Goal: Task Accomplishment & Management: Manage account settings

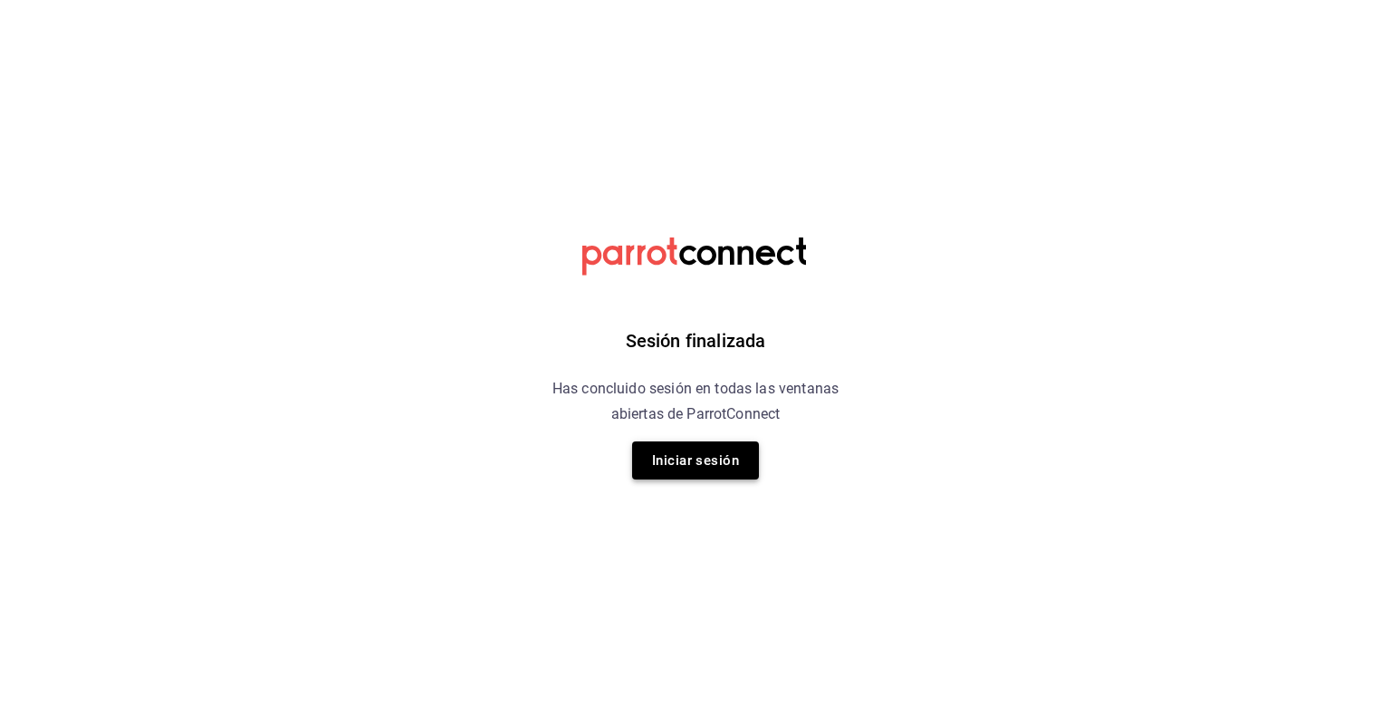
click at [649, 473] on button "Iniciar sesión" at bounding box center [695, 460] width 127 height 38
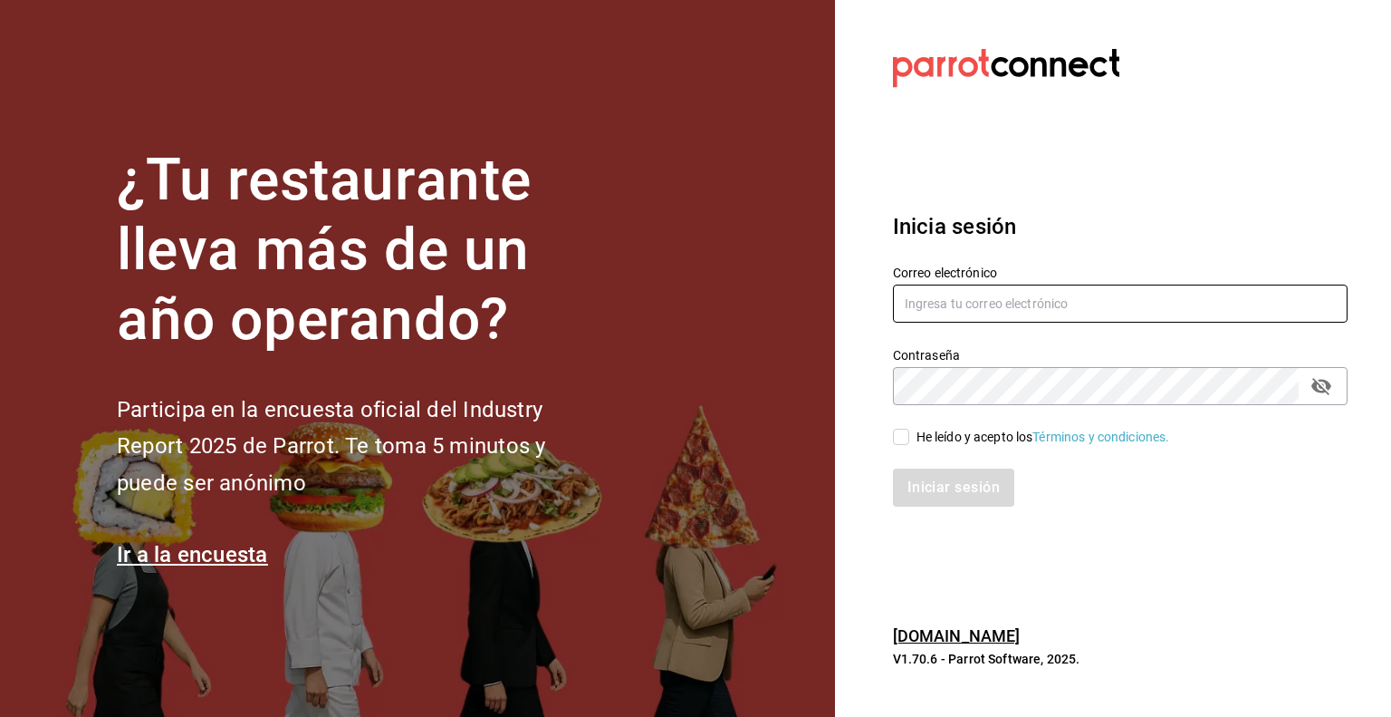
click at [925, 300] on input "text" at bounding box center [1120, 303] width 455 height 38
type input "jorge.cruz@grupocosteno.com"
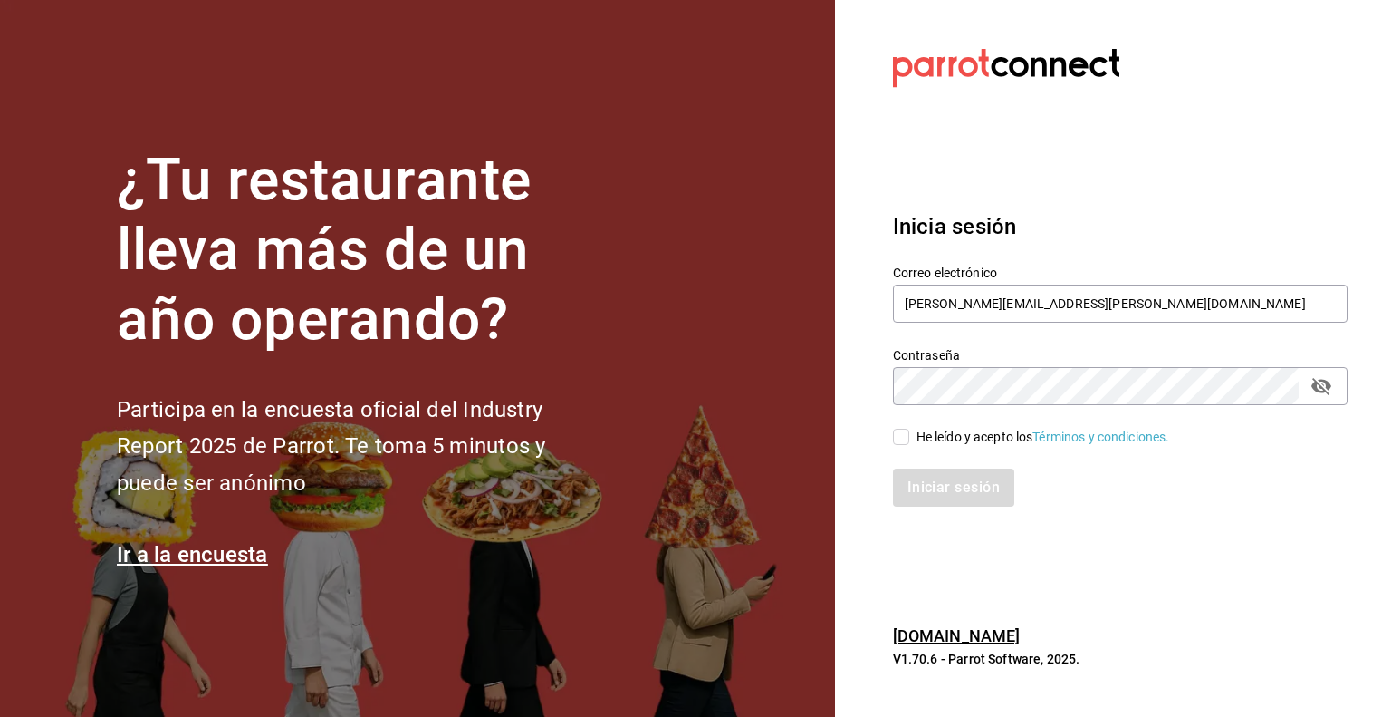
click at [905, 442] on input "He leído y acepto los Términos y condiciones." at bounding box center [901, 436] width 16 height 16
checkbox input "true"
click at [926, 485] on button "Iniciar sesión" at bounding box center [954, 487] width 123 height 38
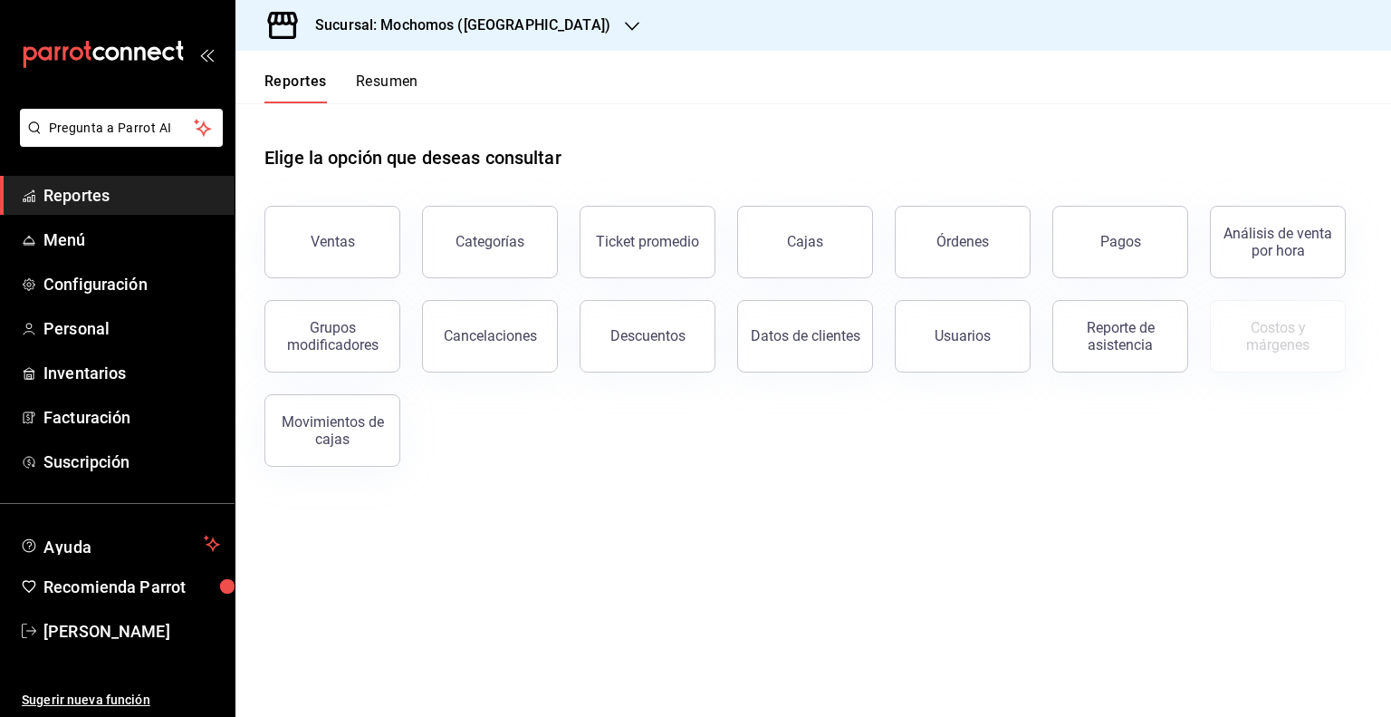
click at [507, 21] on h3 "Sucursal: Mochomos ([GEOGRAPHIC_DATA])" at bounding box center [456, 25] width 310 height 22
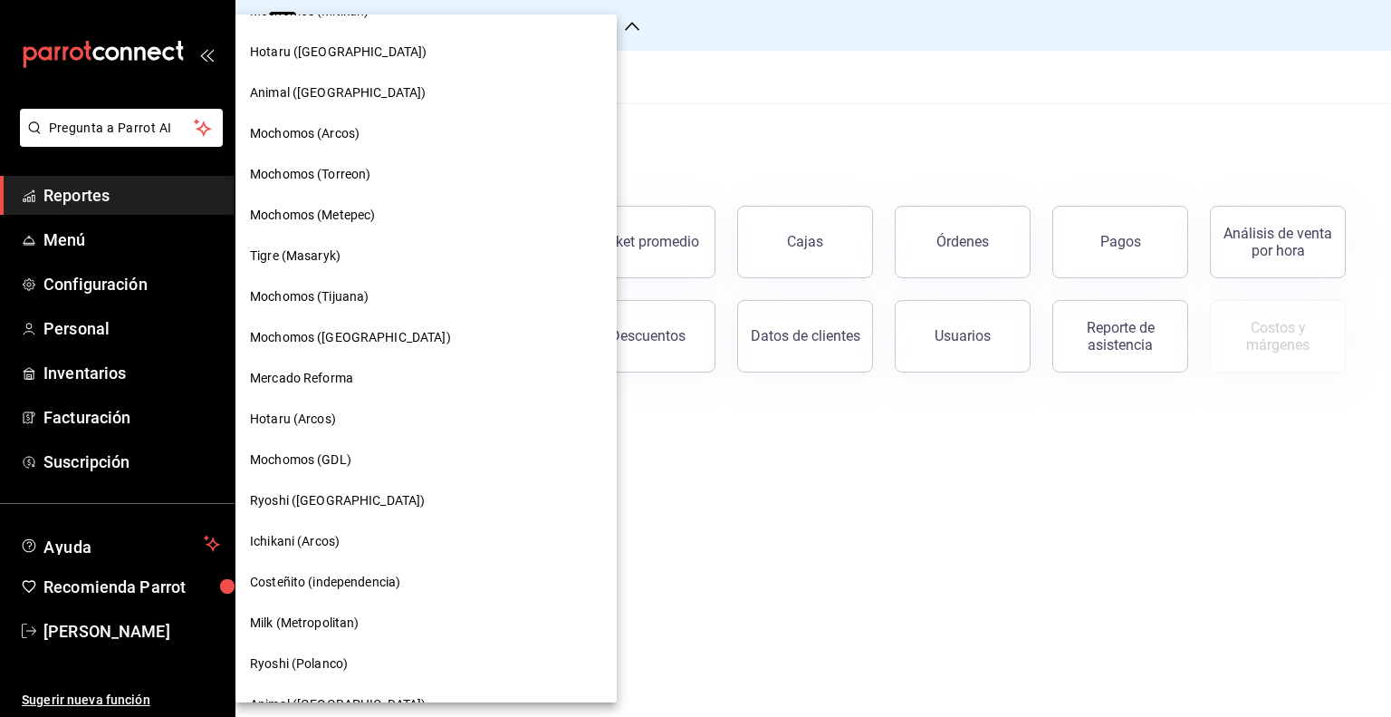
scroll to position [562, 0]
click at [336, 495] on span "Ryoshi ([GEOGRAPHIC_DATA])" at bounding box center [337, 499] width 175 height 19
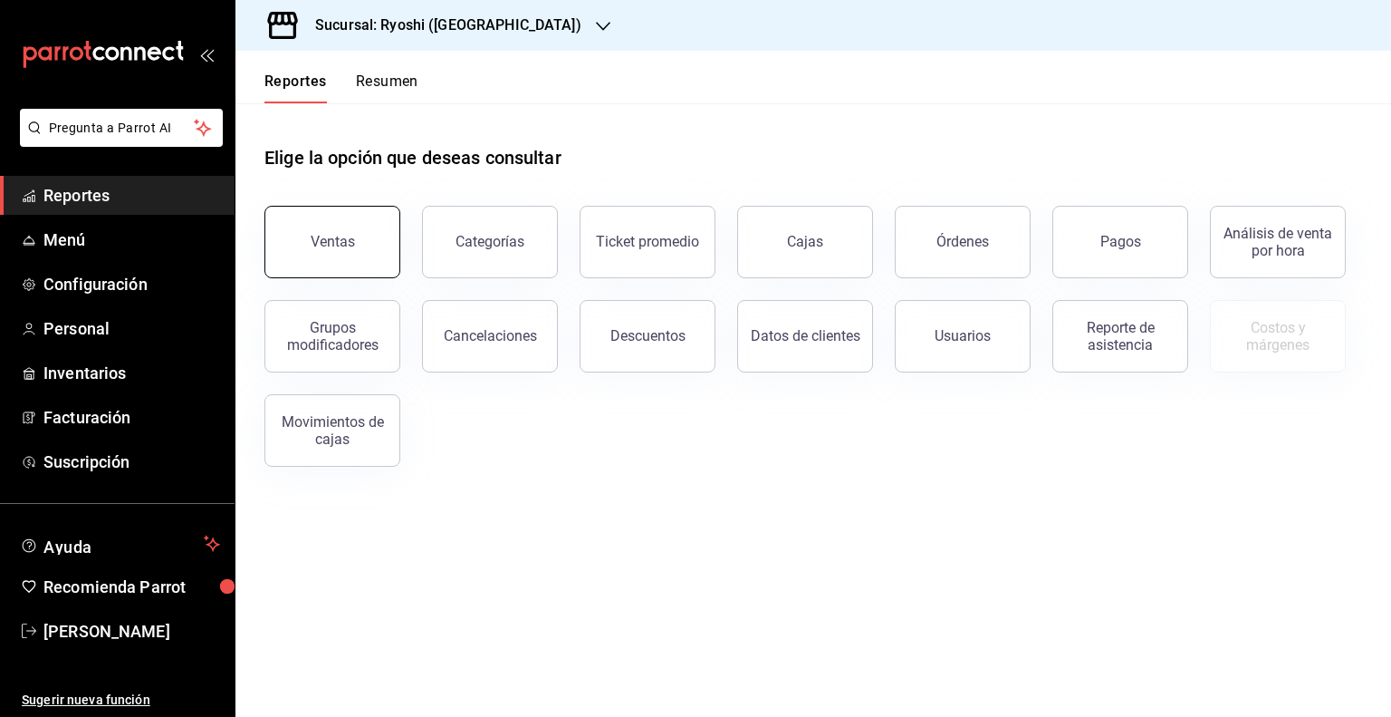
click at [371, 244] on button "Ventas" at bounding box center [333, 242] width 136 height 72
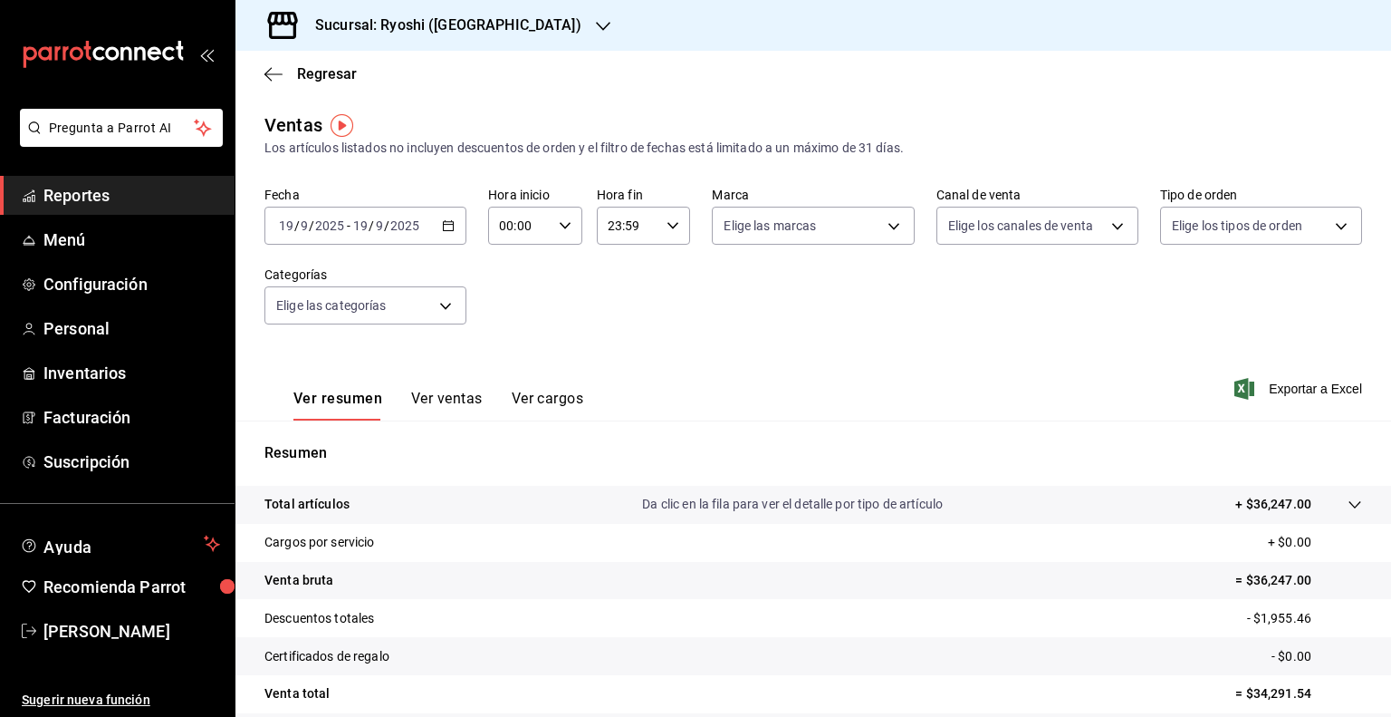
click at [438, 394] on button "Ver ventas" at bounding box center [447, 405] width 72 height 31
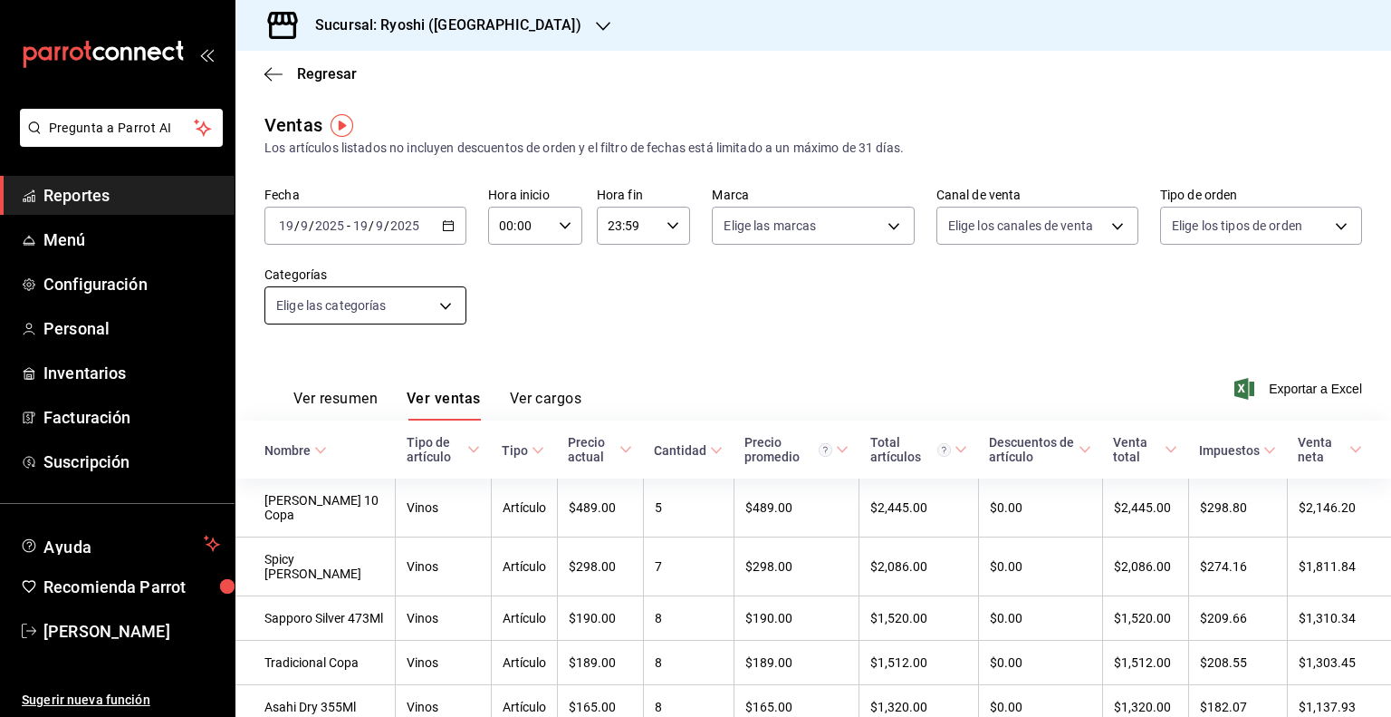
click at [431, 304] on body "Pregunta a Parrot AI Reportes Menú Configuración Personal Inventarios Facturaci…" at bounding box center [695, 358] width 1391 height 717
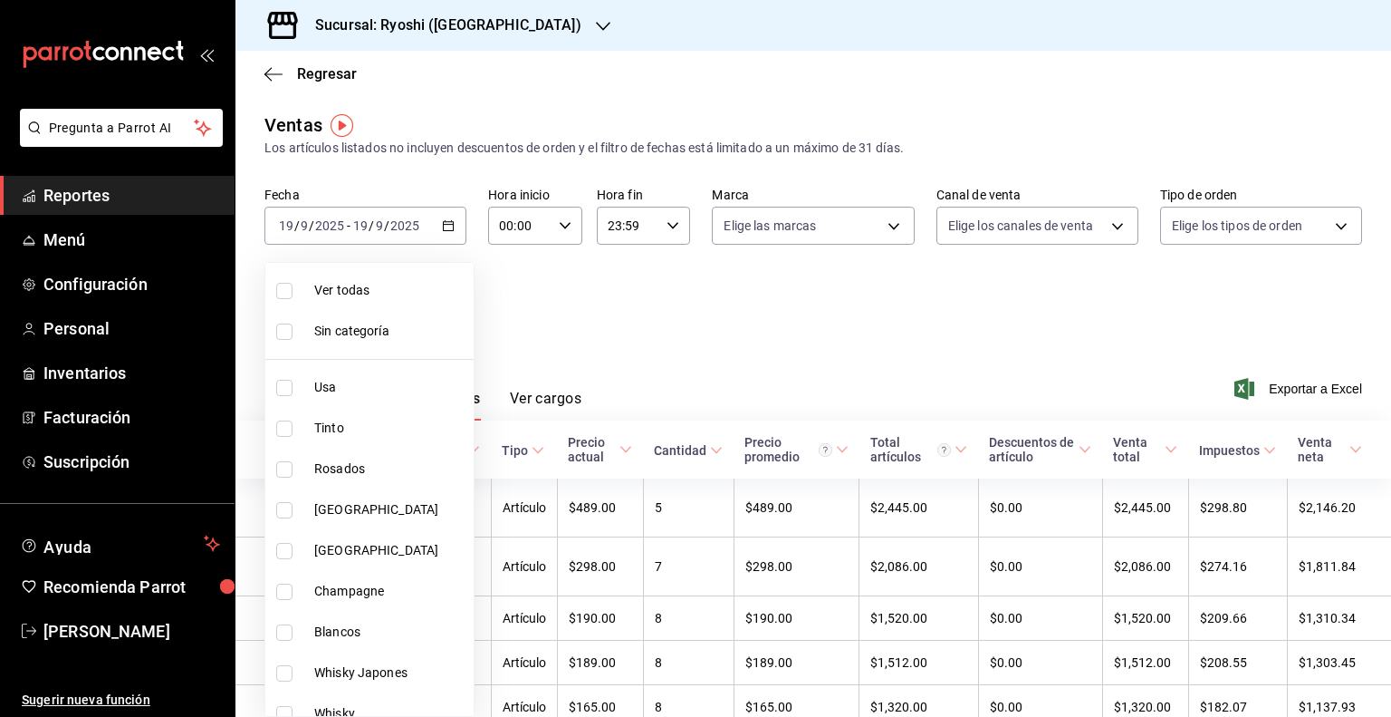
click at [588, 315] on div at bounding box center [695, 358] width 1391 height 717
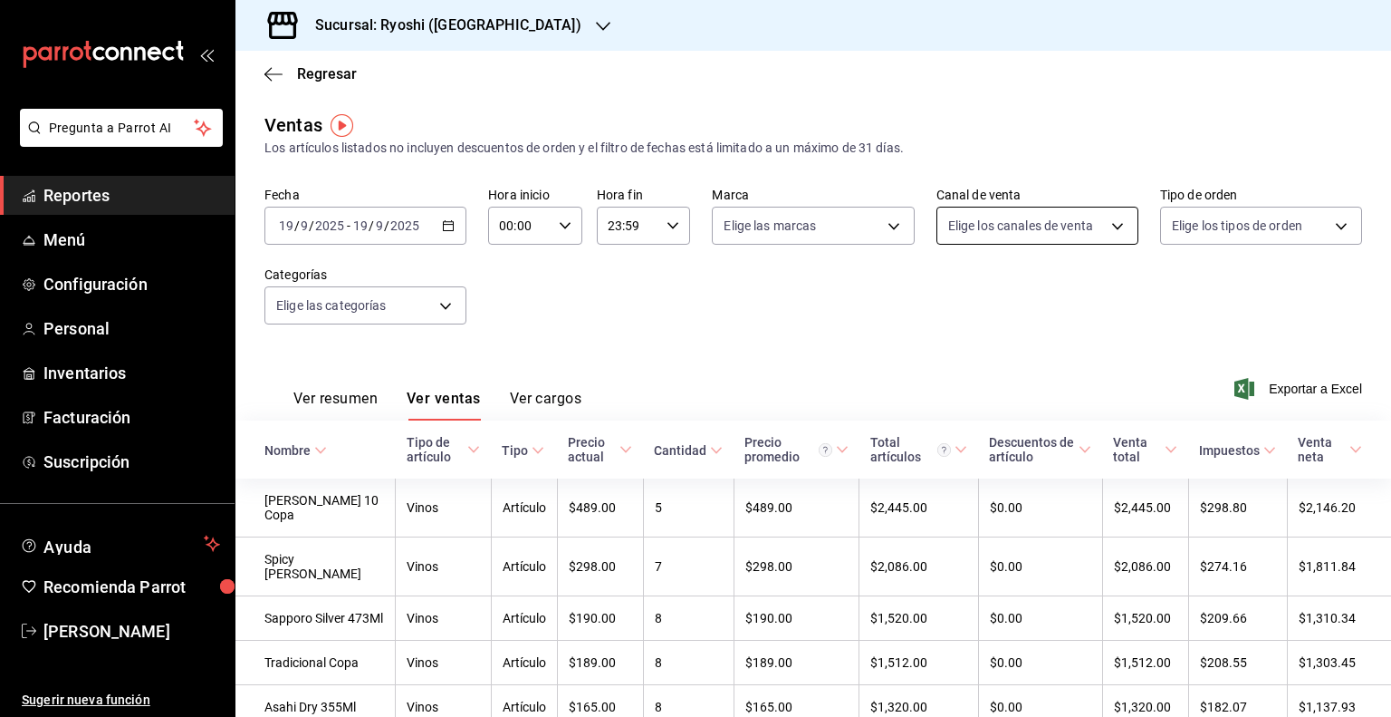
click at [1073, 223] on body "Pregunta a Parrot AI Reportes Menú Configuración Personal Inventarios Facturaci…" at bounding box center [695, 358] width 1391 height 717
click at [1241, 207] on div at bounding box center [695, 358] width 1391 height 717
click at [1254, 225] on body "Pregunta a Parrot AI Reportes Menú Configuración Personal Inventarios Facturaci…" at bounding box center [695, 358] width 1391 height 717
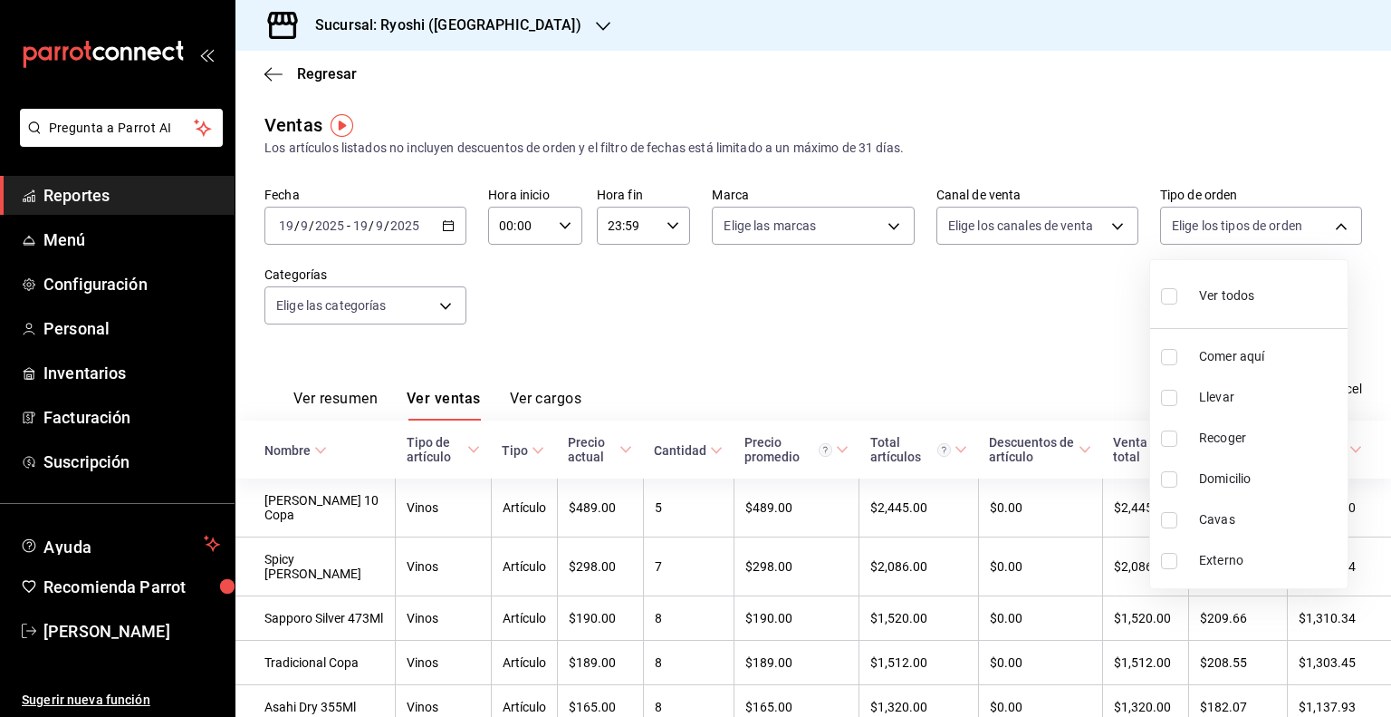
click at [1254, 225] on div at bounding box center [695, 358] width 1391 height 717
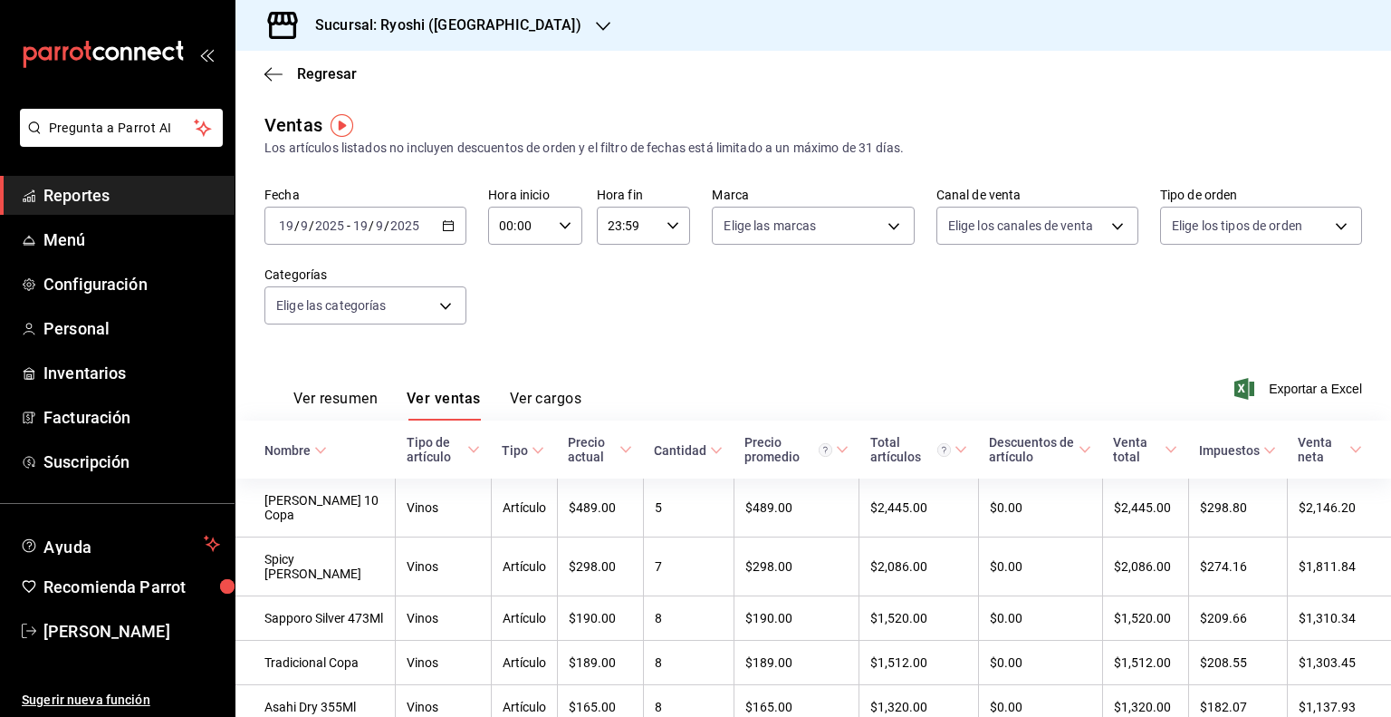
click at [368, 396] on button "Ver resumen" at bounding box center [335, 405] width 84 height 31
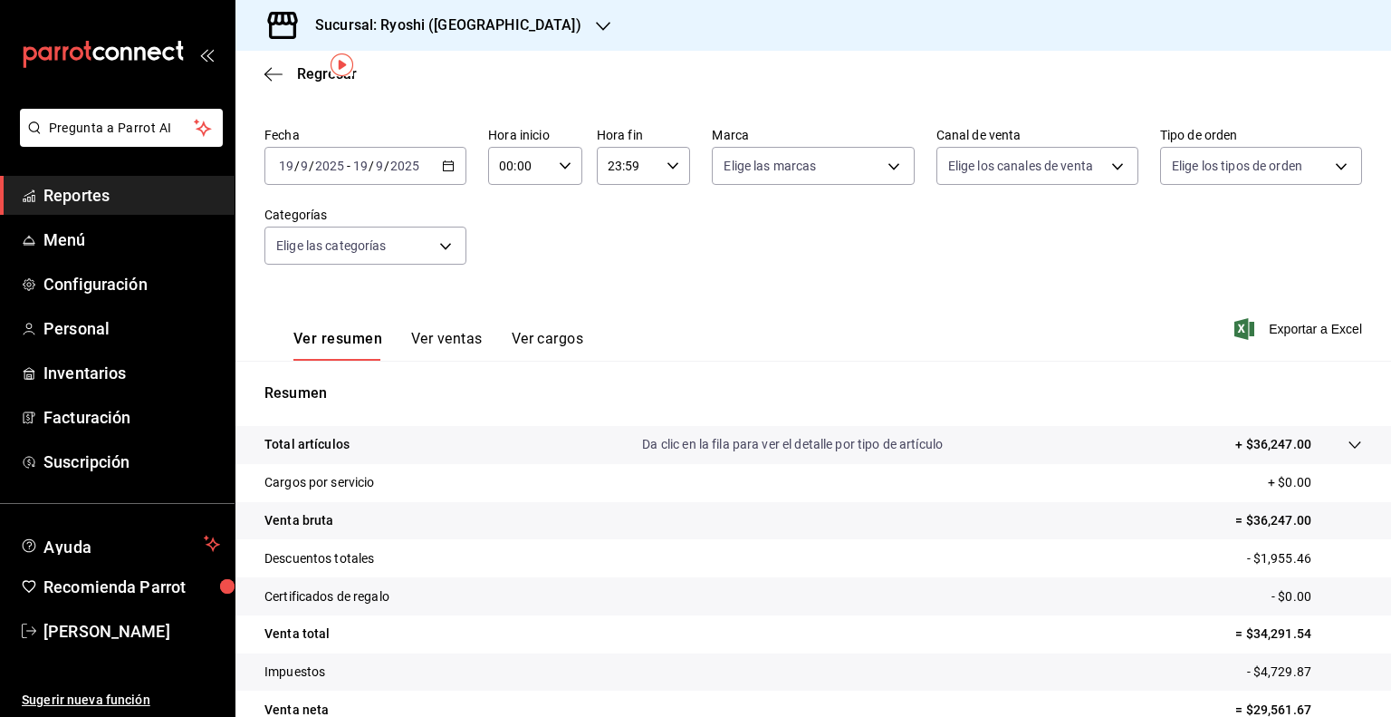
scroll to position [151, 0]
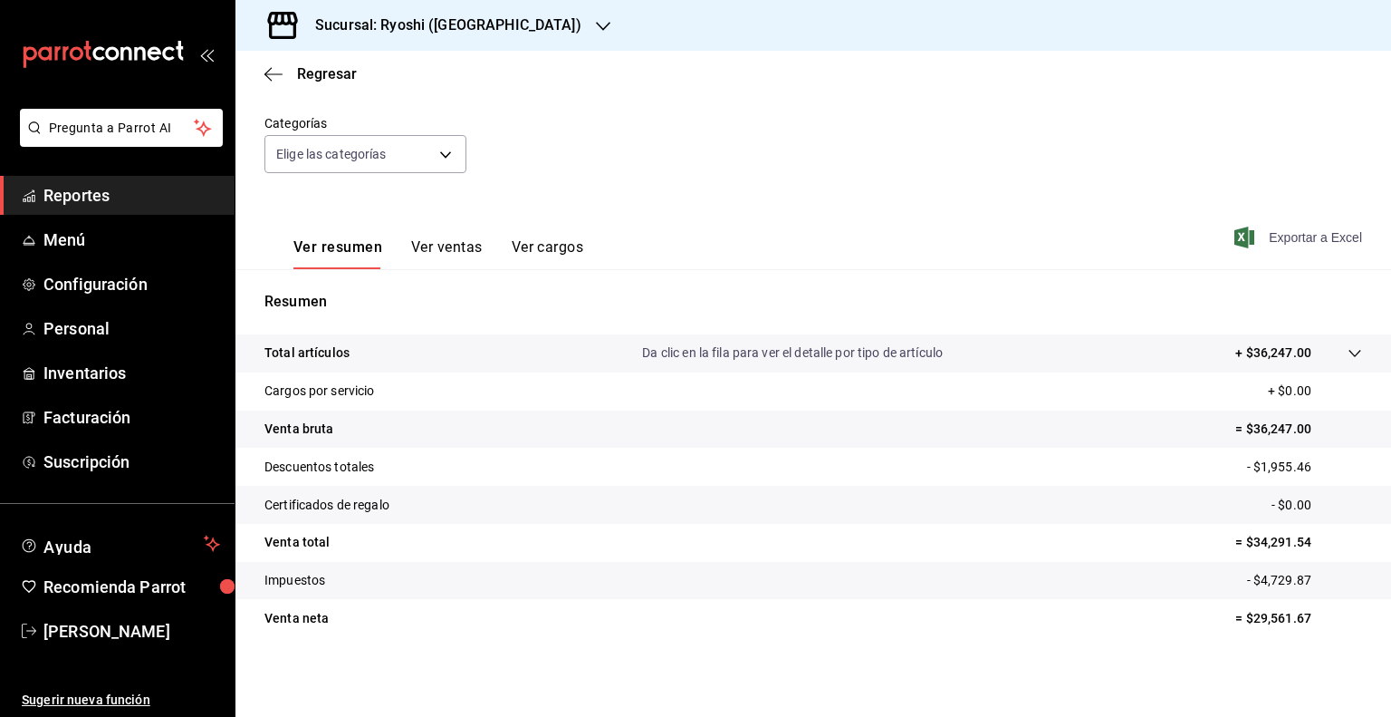
click at [1286, 245] on span "Exportar a Excel" at bounding box center [1300, 237] width 124 height 22
click at [1346, 343] on div at bounding box center [1337, 352] width 51 height 19
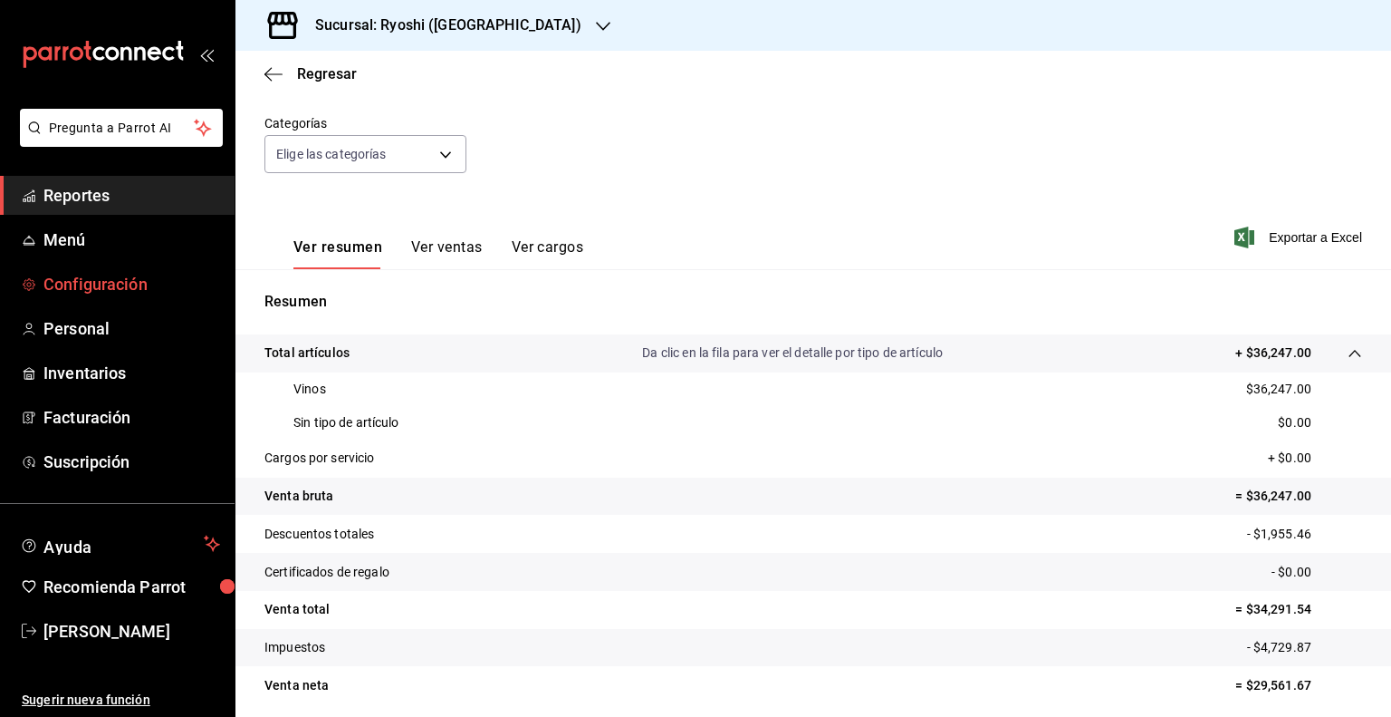
click at [157, 280] on span "Configuración" at bounding box center [131, 284] width 177 height 24
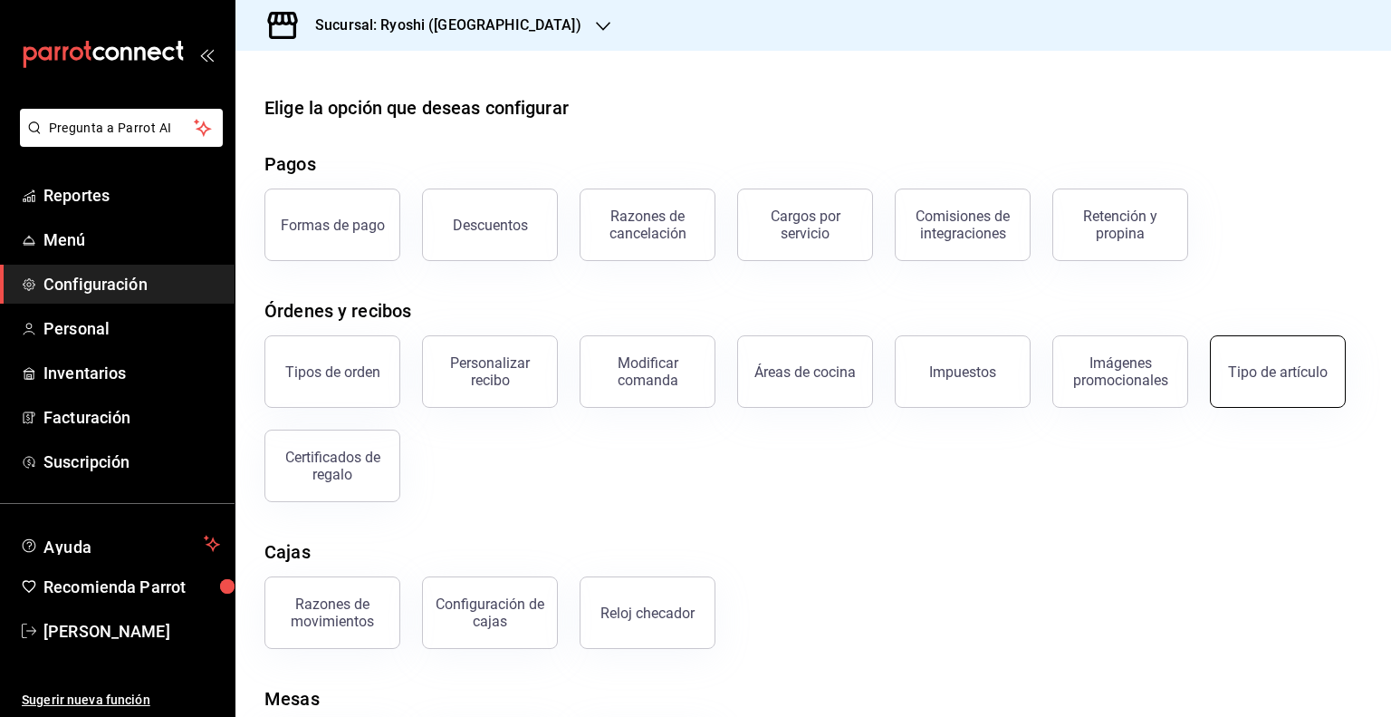
click at [1319, 338] on div "Tipo de artículo" at bounding box center [1267, 360] width 158 height 94
click at [1275, 380] on button "Tipo de artículo" at bounding box center [1278, 371] width 136 height 72
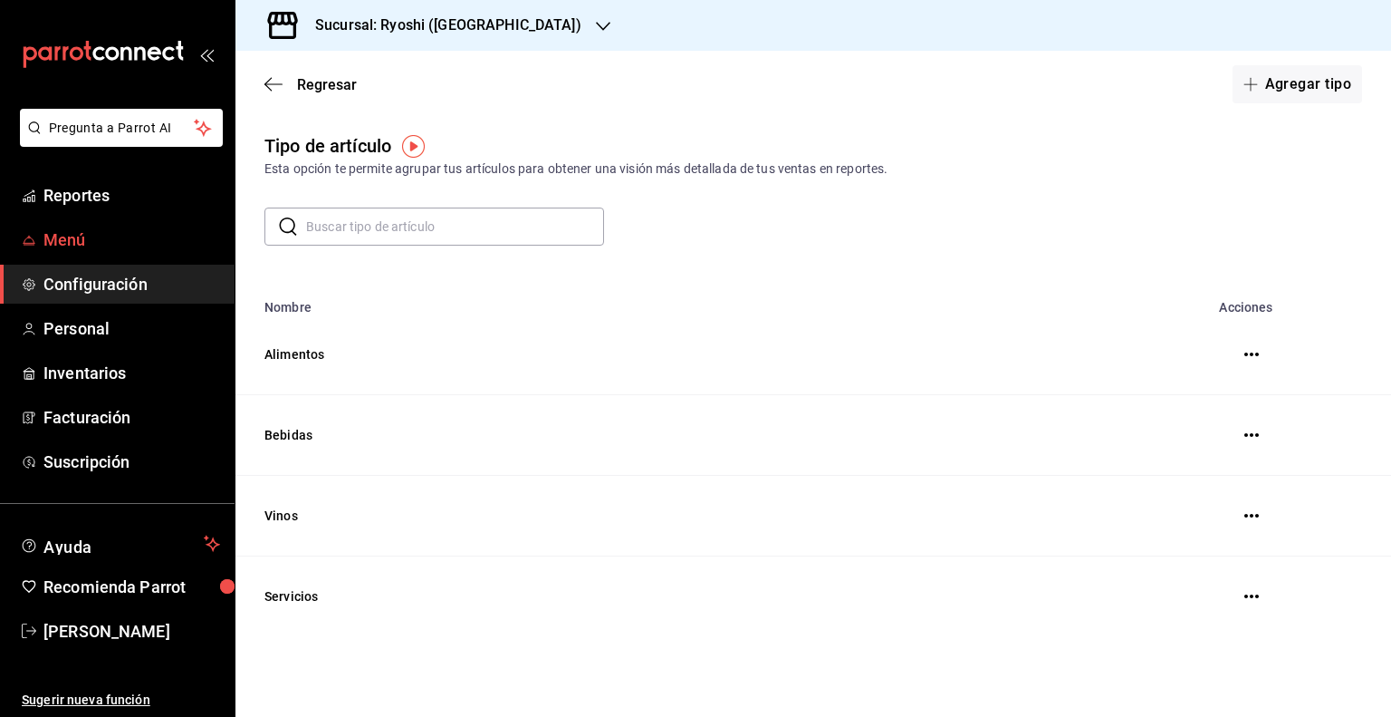
click at [94, 236] on span "Menú" at bounding box center [131, 239] width 177 height 24
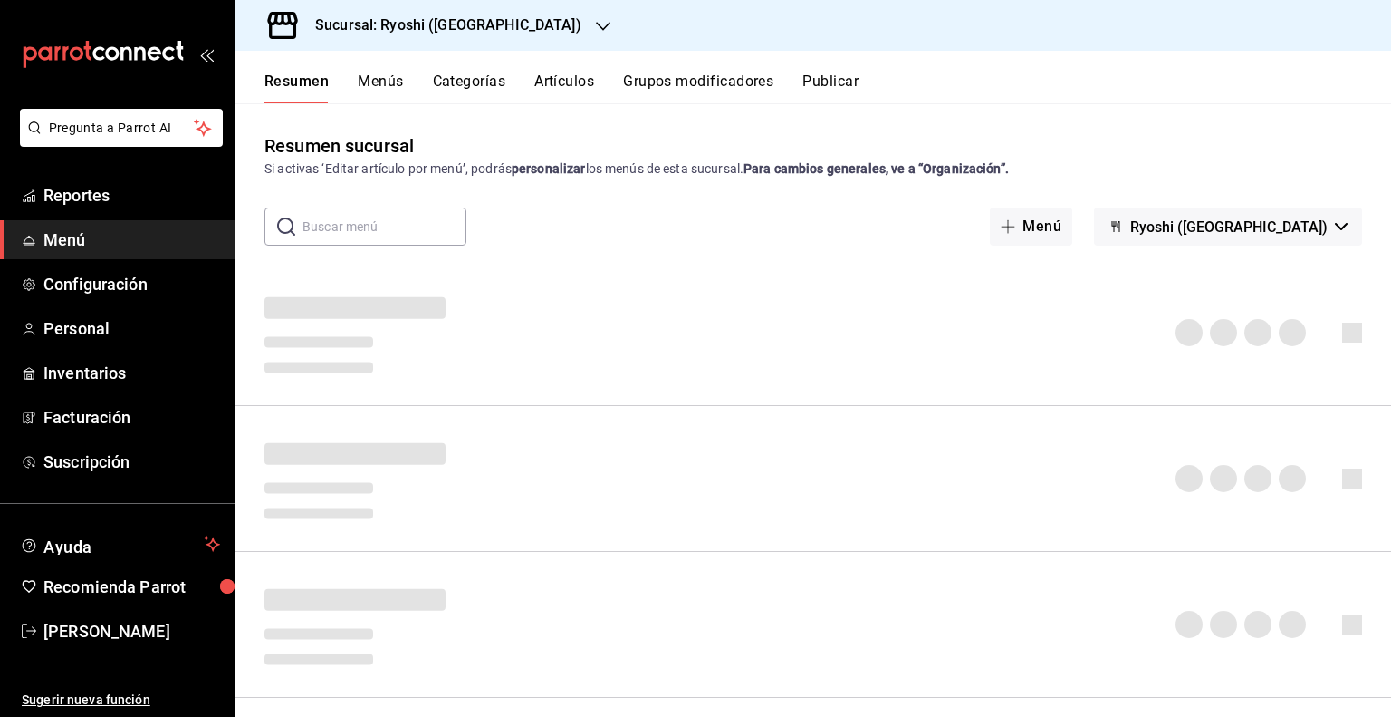
click at [562, 85] on button "Artículos" at bounding box center [564, 87] width 60 height 31
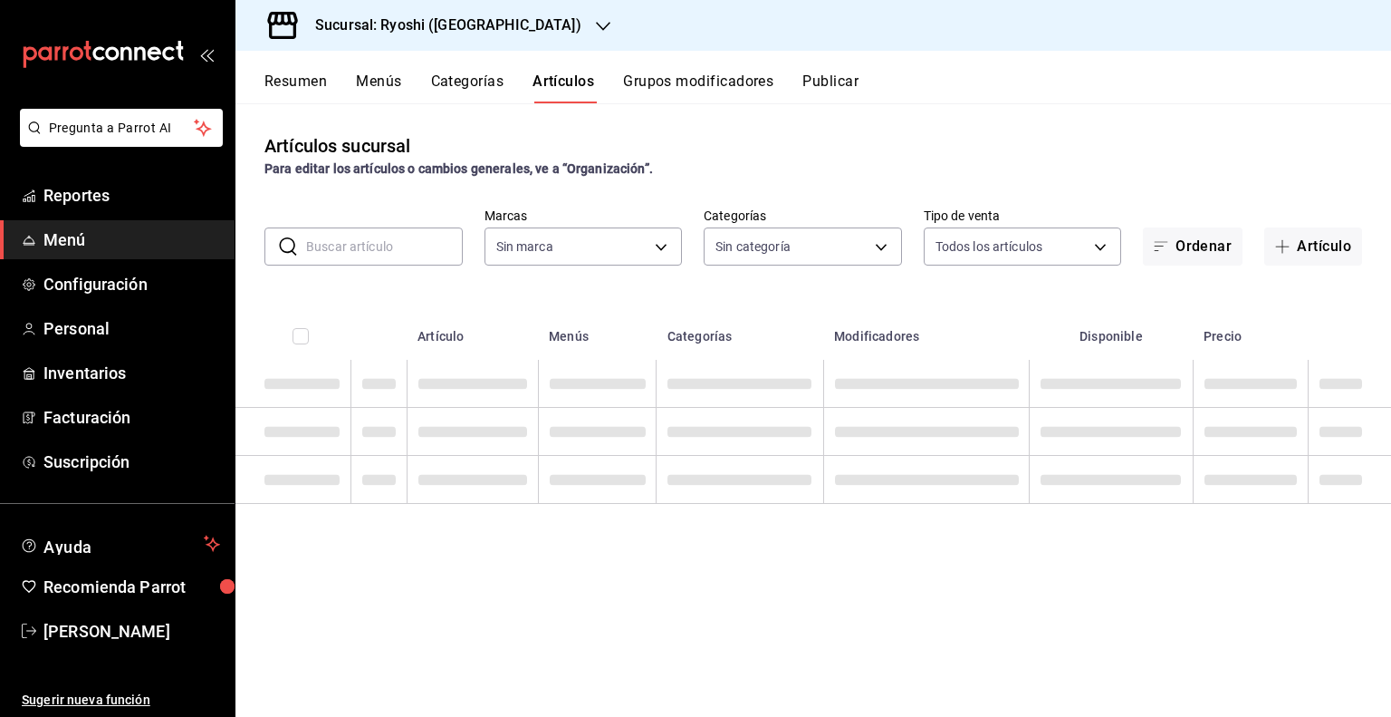
type input "26ca50e5-a845-484f-a54e-8a4432b79f59,e80bf875-3c9c-4ad9-8c6a-14c8262011fc"
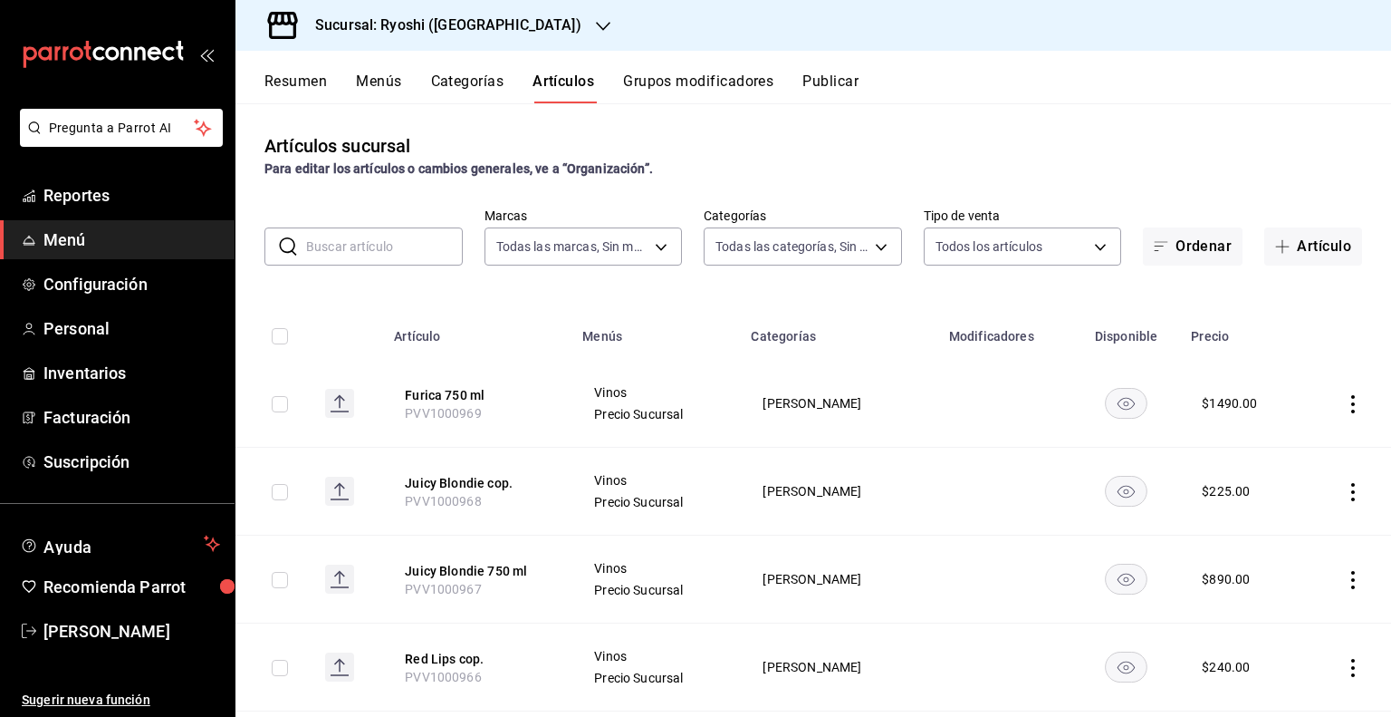
type input "983ebb25-c6d8-4647-898b-43e41473272b,b131aea8-f4fd-49fb-a6b3-d2f44229a596,2a94f…"
click at [373, 253] on input "text" at bounding box center [384, 246] width 157 height 36
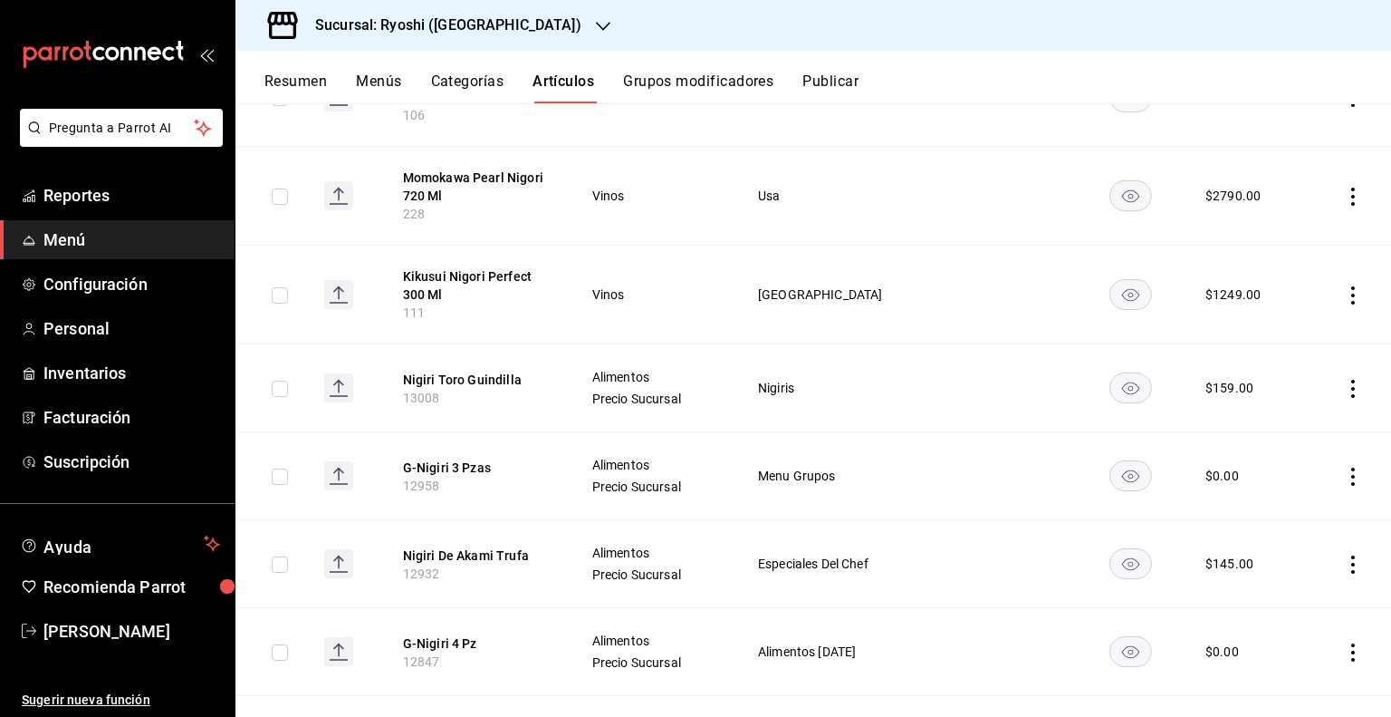
scroll to position [313, 0]
type input "nig"
click at [1344, 394] on icon "actions" at bounding box center [1353, 387] width 18 height 18
click at [1287, 419] on span "Editar" at bounding box center [1285, 428] width 47 height 19
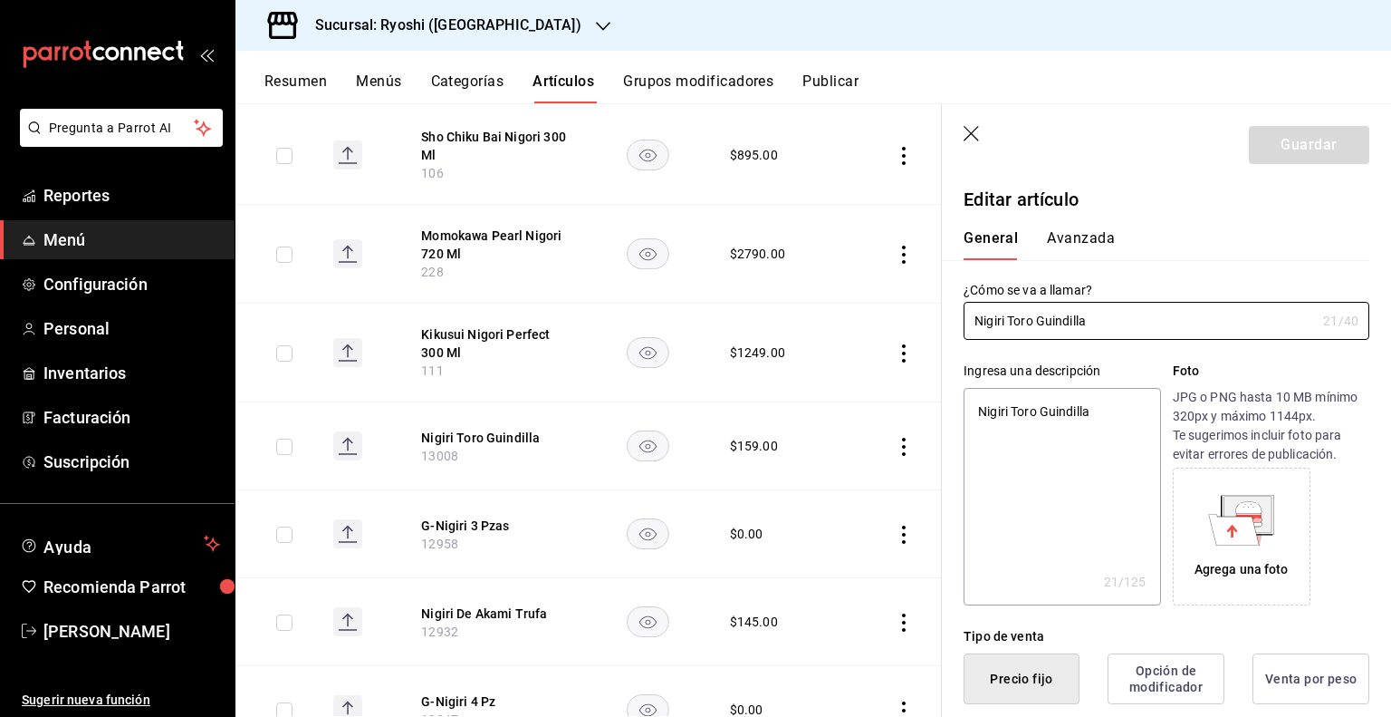
type textarea "x"
type input "$159.00"
click at [977, 130] on icon "button" at bounding box center [973, 135] width 18 height 18
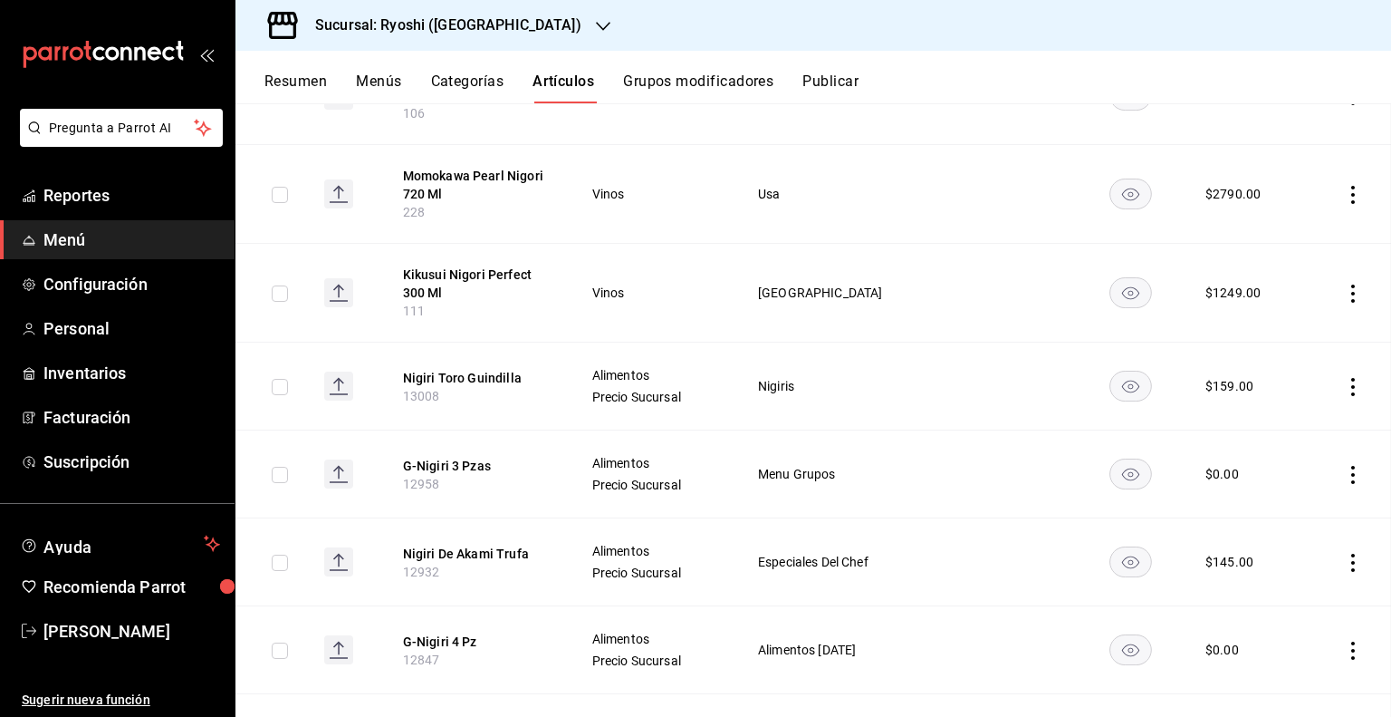
scroll to position [254, 0]
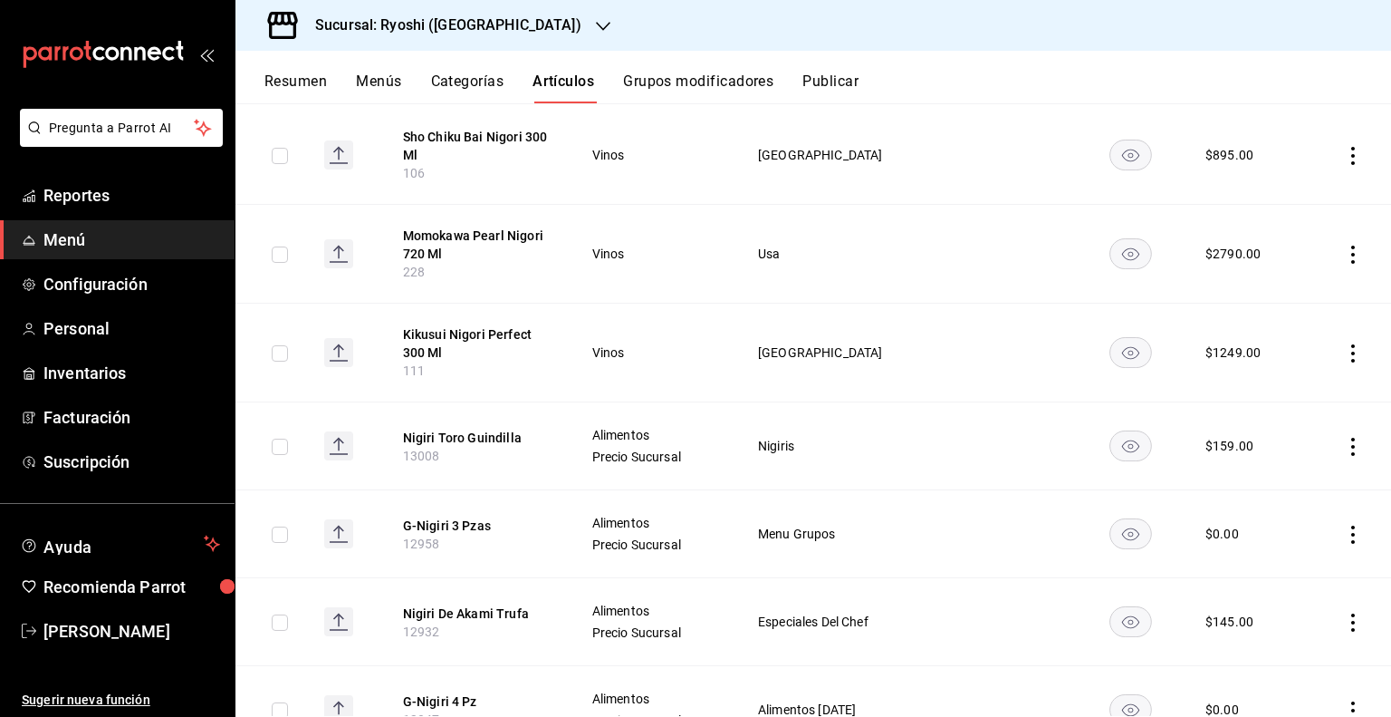
click at [277, 440] on input "checkbox" at bounding box center [280, 446] width 16 height 16
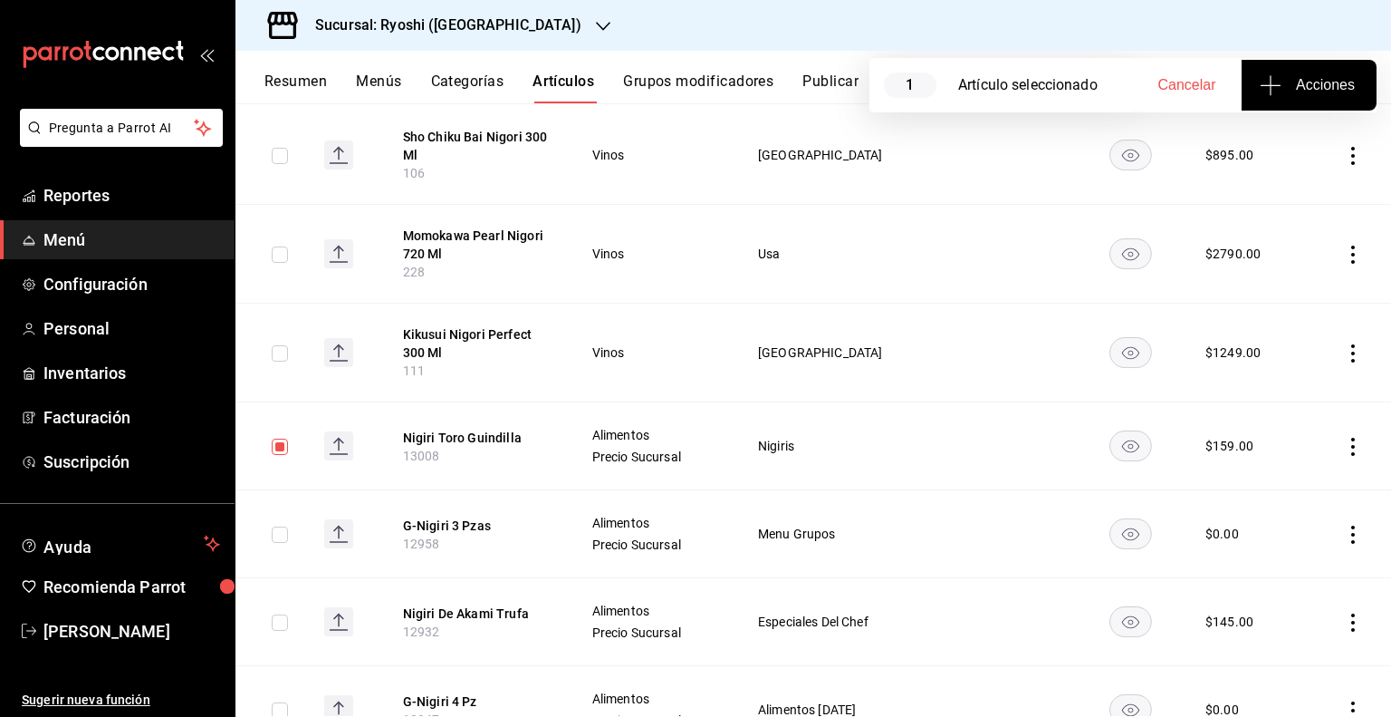
click at [1348, 91] on span "Acciones" at bounding box center [1309, 85] width 91 height 22
click at [1297, 138] on span "Agregar tipo" at bounding box center [1309, 141] width 107 height 19
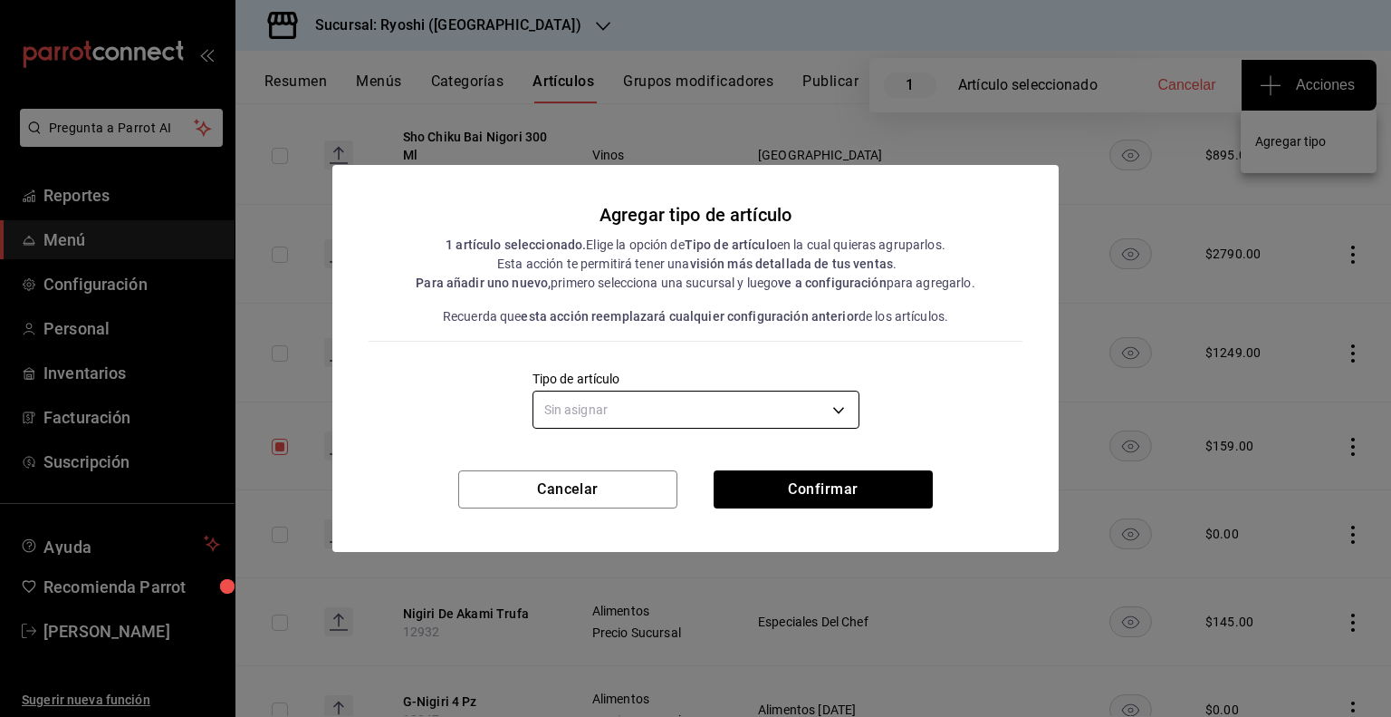
click at [844, 403] on body "Pregunta a Parrot AI Reportes Menú Configuración Personal Inventarios Facturaci…" at bounding box center [695, 358] width 1391 height 717
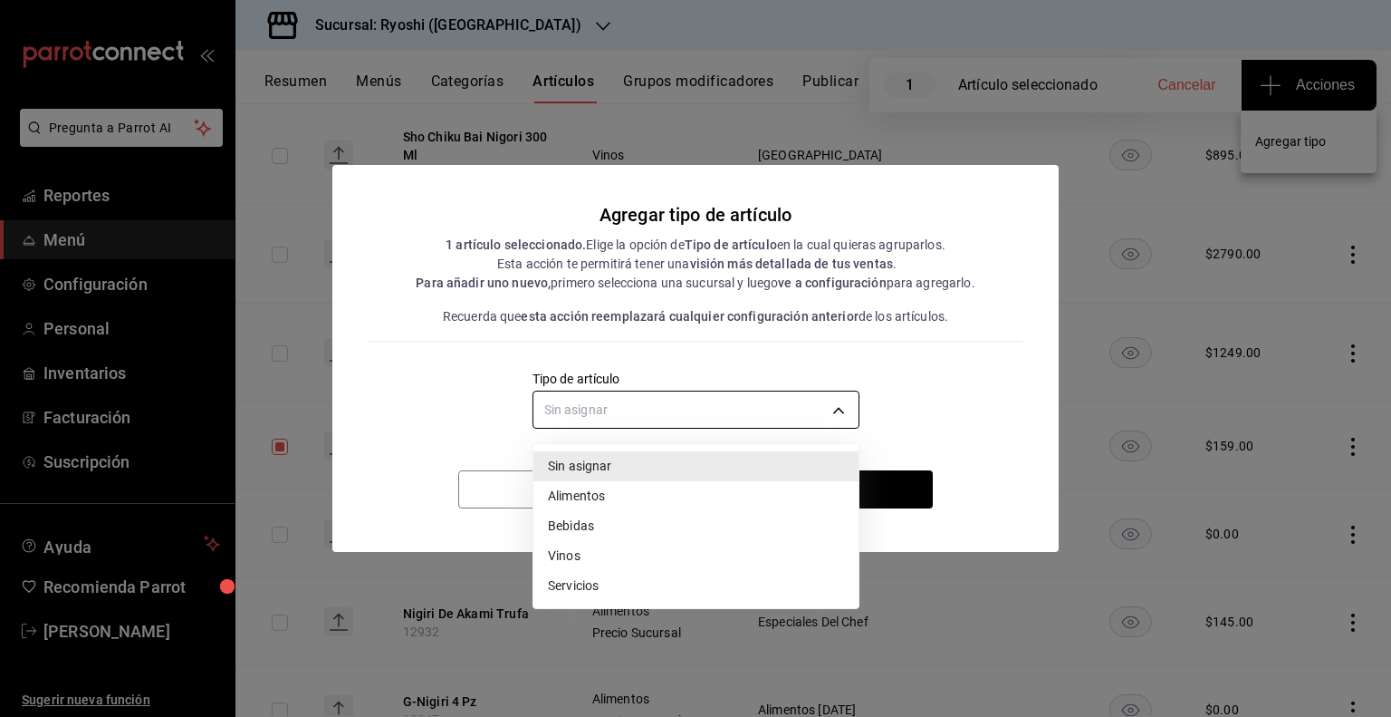
click at [844, 403] on div at bounding box center [695, 358] width 1391 height 717
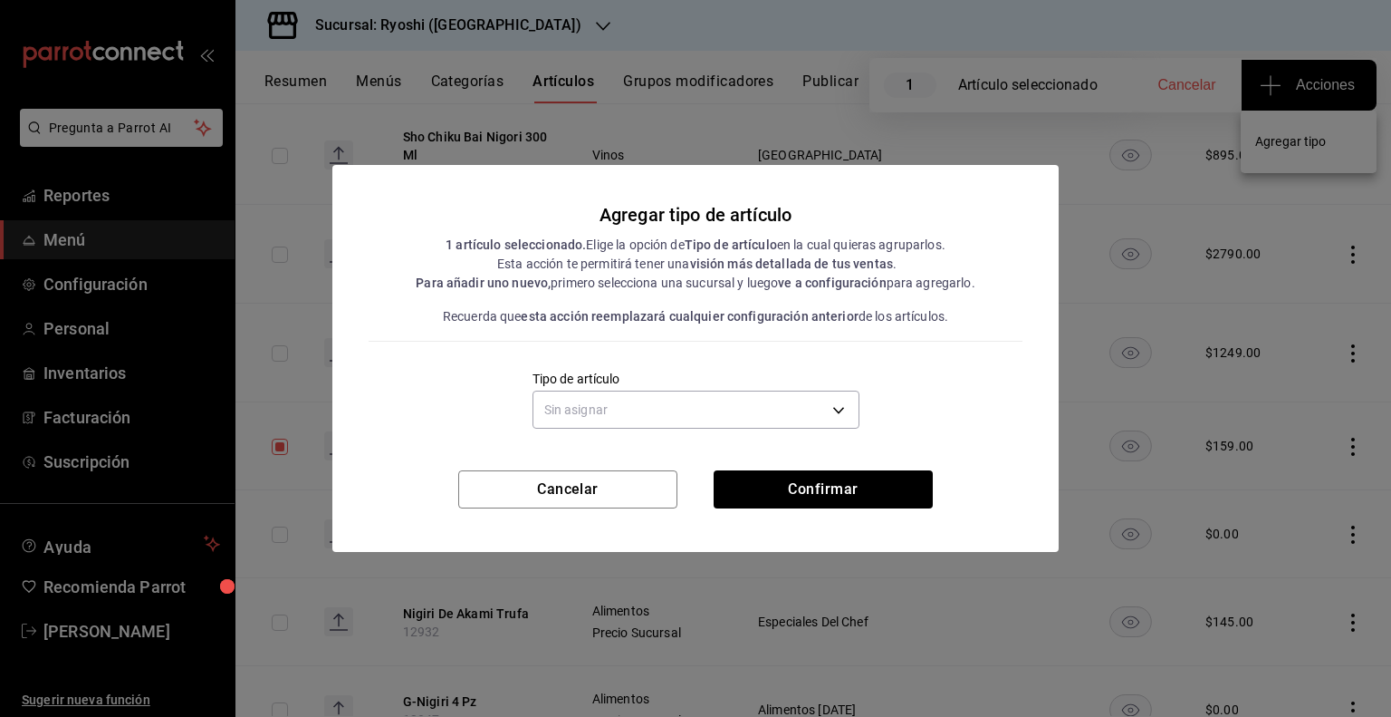
click at [842, 40] on div "Agregar tipo de artículo 1 artículo seleccionado. Elige la opción de Tipo de ar…" at bounding box center [695, 358] width 1391 height 717
click at [579, 492] on button "Cancelar" at bounding box center [567, 489] width 219 height 38
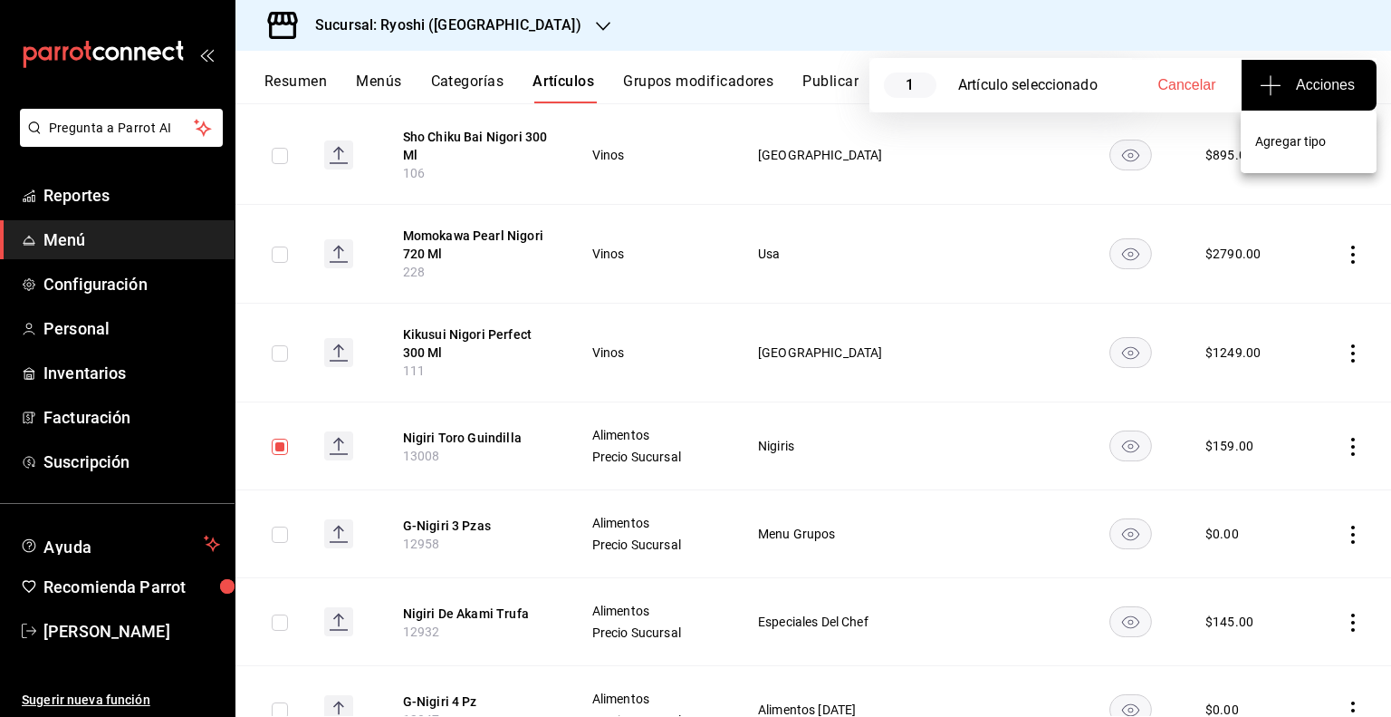
click at [507, 21] on div at bounding box center [695, 358] width 1391 height 717
click at [502, 24] on div "Sucursal: Ryoshi ([GEOGRAPHIC_DATA])" at bounding box center [434, 25] width 368 height 51
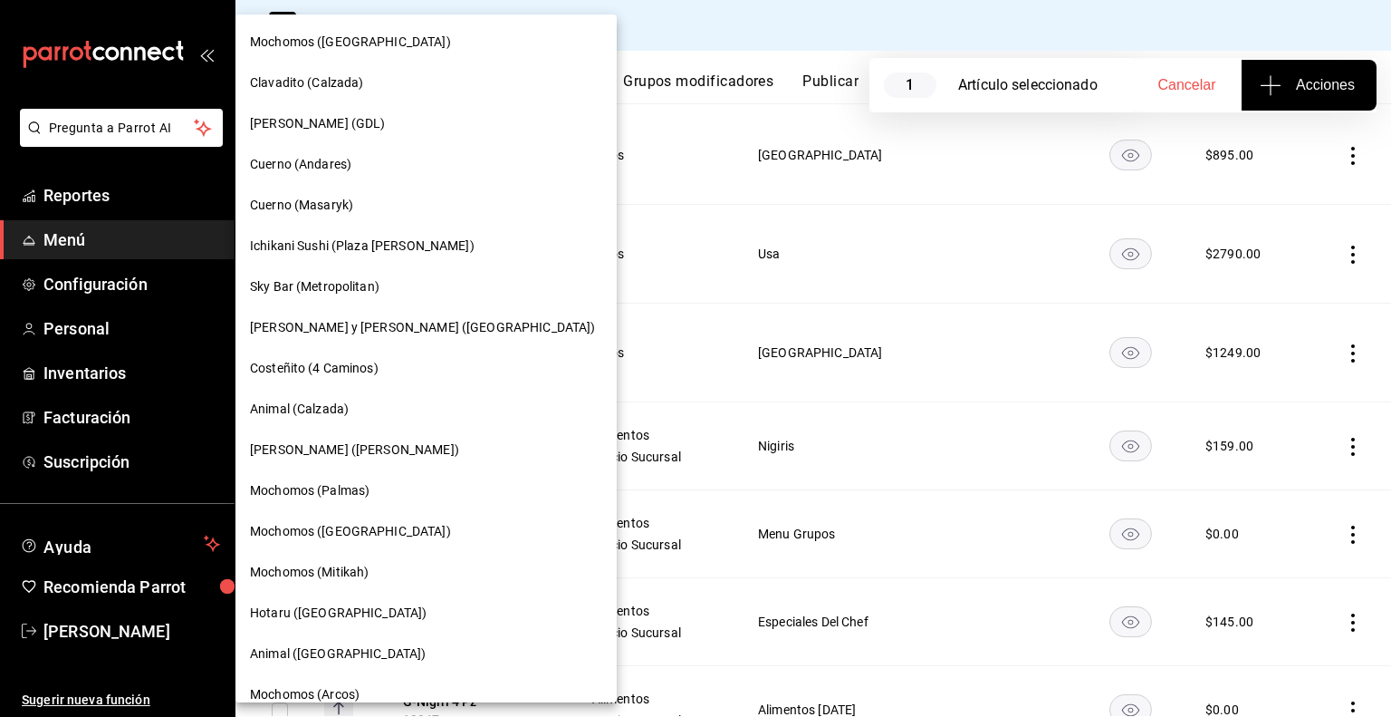
click at [1197, 90] on div at bounding box center [695, 358] width 1391 height 717
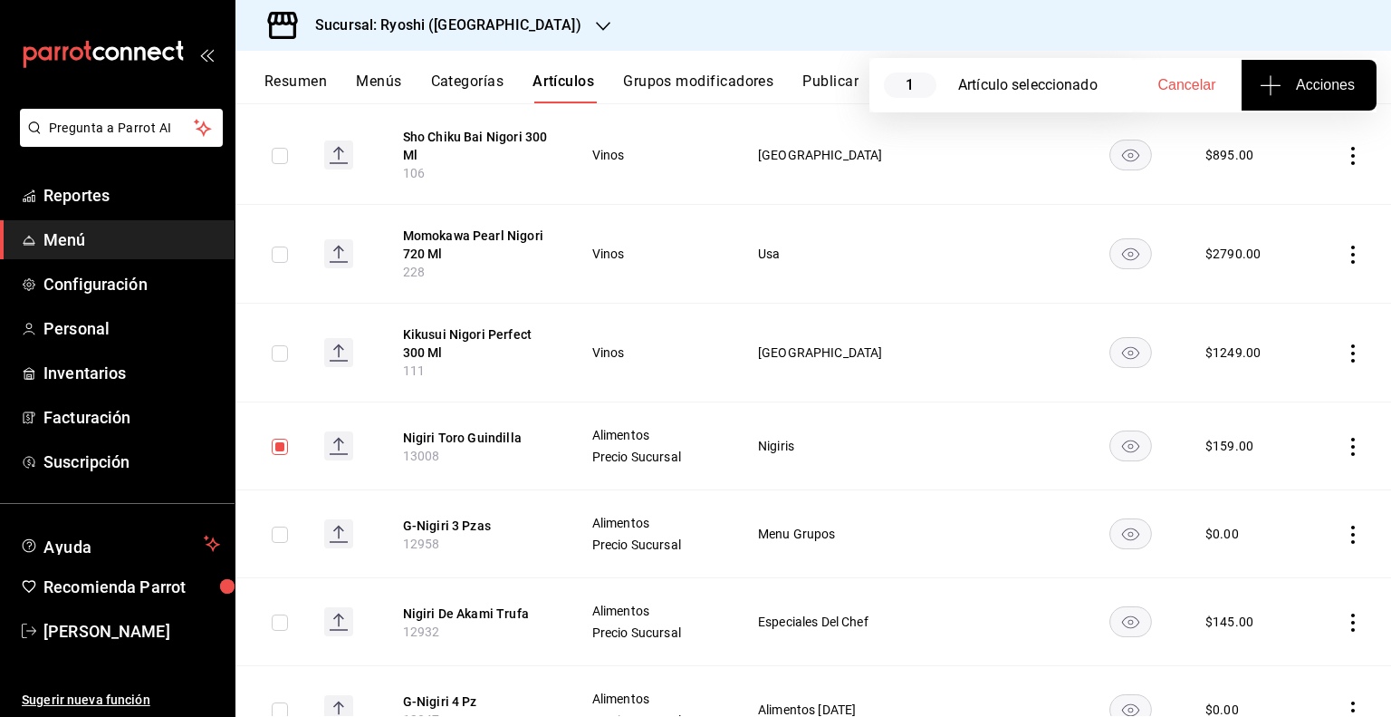
click at [1197, 90] on span "Cancelar" at bounding box center [1188, 85] width 58 height 16
checkbox input "false"
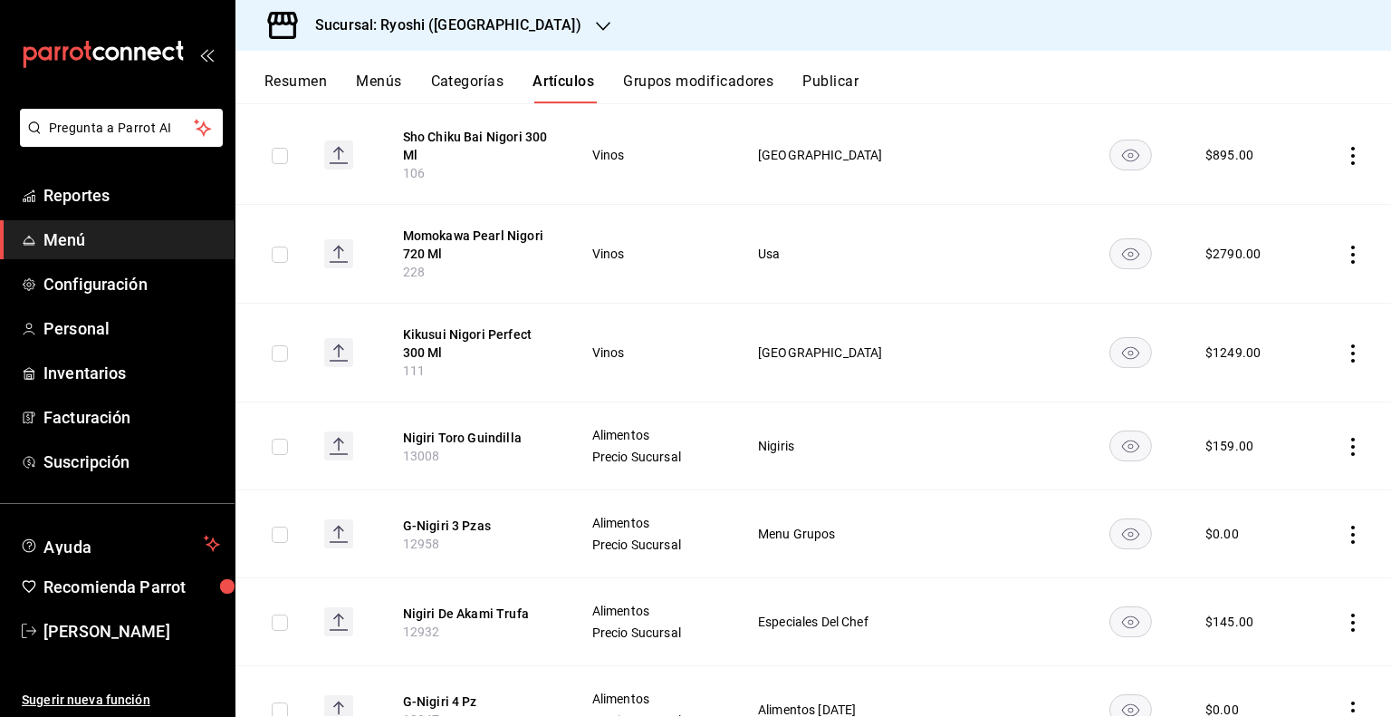
click at [596, 22] on icon "button" at bounding box center [603, 26] width 14 height 14
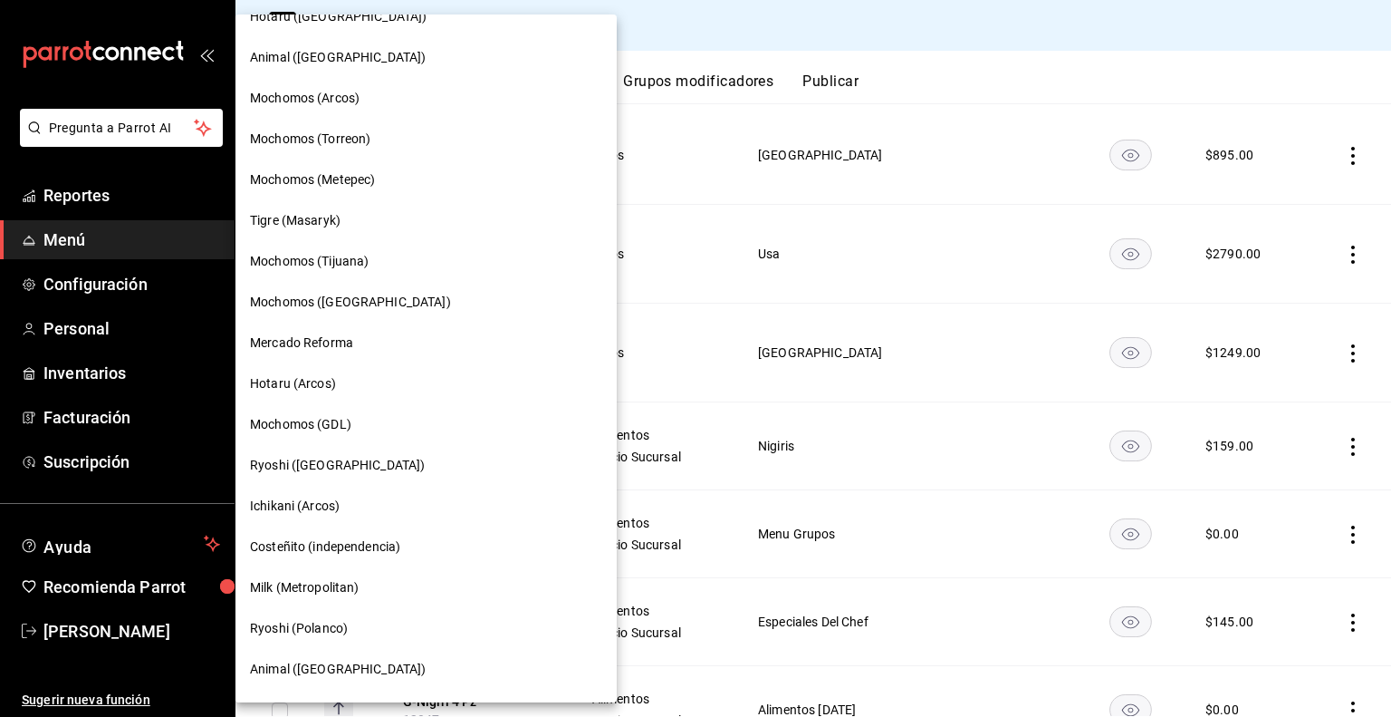
scroll to position [636, 0]
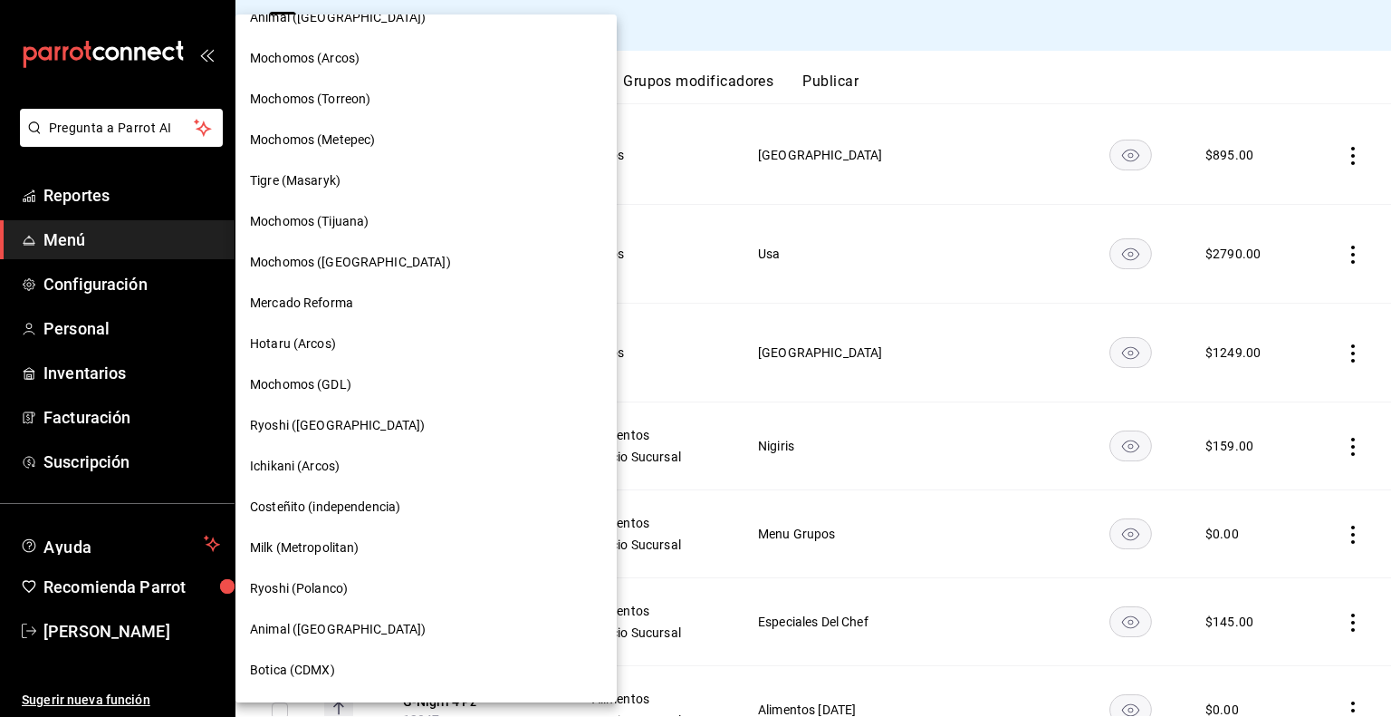
click at [286, 433] on span "Ryoshi ([GEOGRAPHIC_DATA])" at bounding box center [337, 425] width 175 height 19
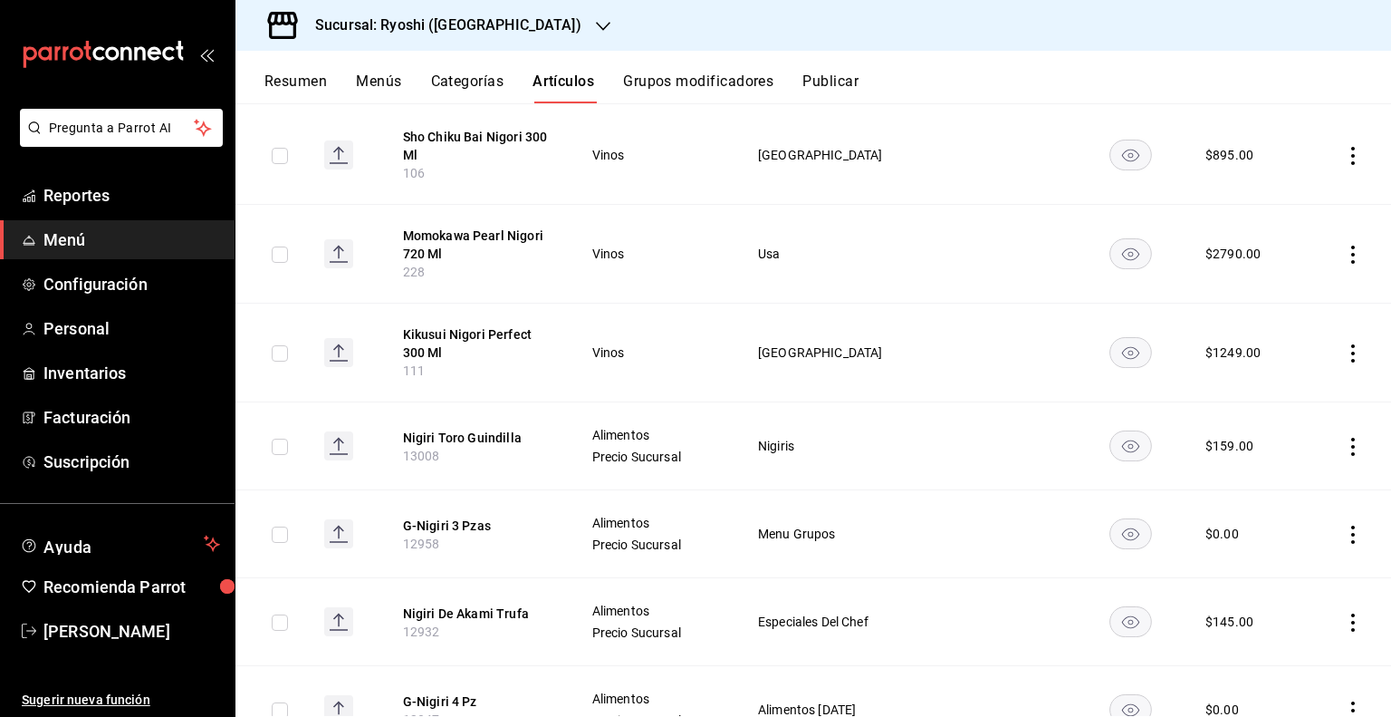
click at [486, 16] on h3 "Sucursal: Ryoshi ([GEOGRAPHIC_DATA])" at bounding box center [441, 25] width 281 height 22
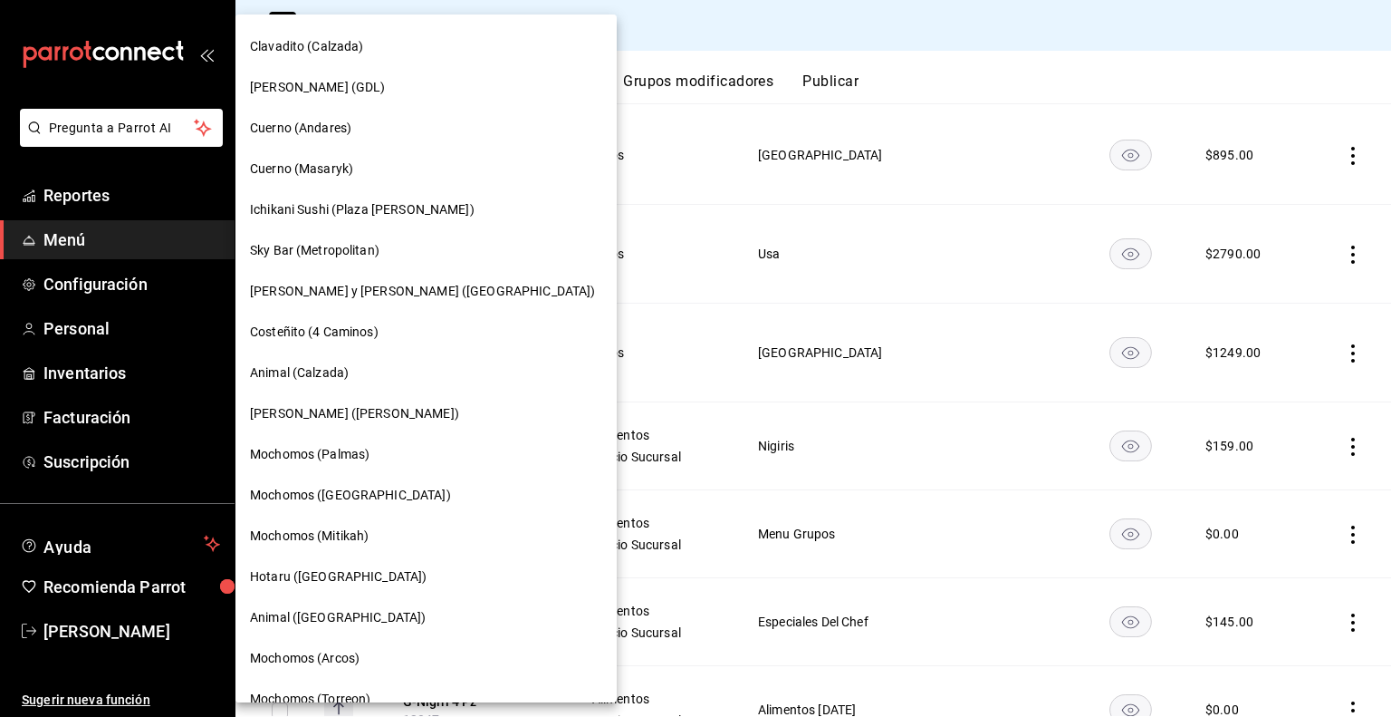
scroll to position [0, 0]
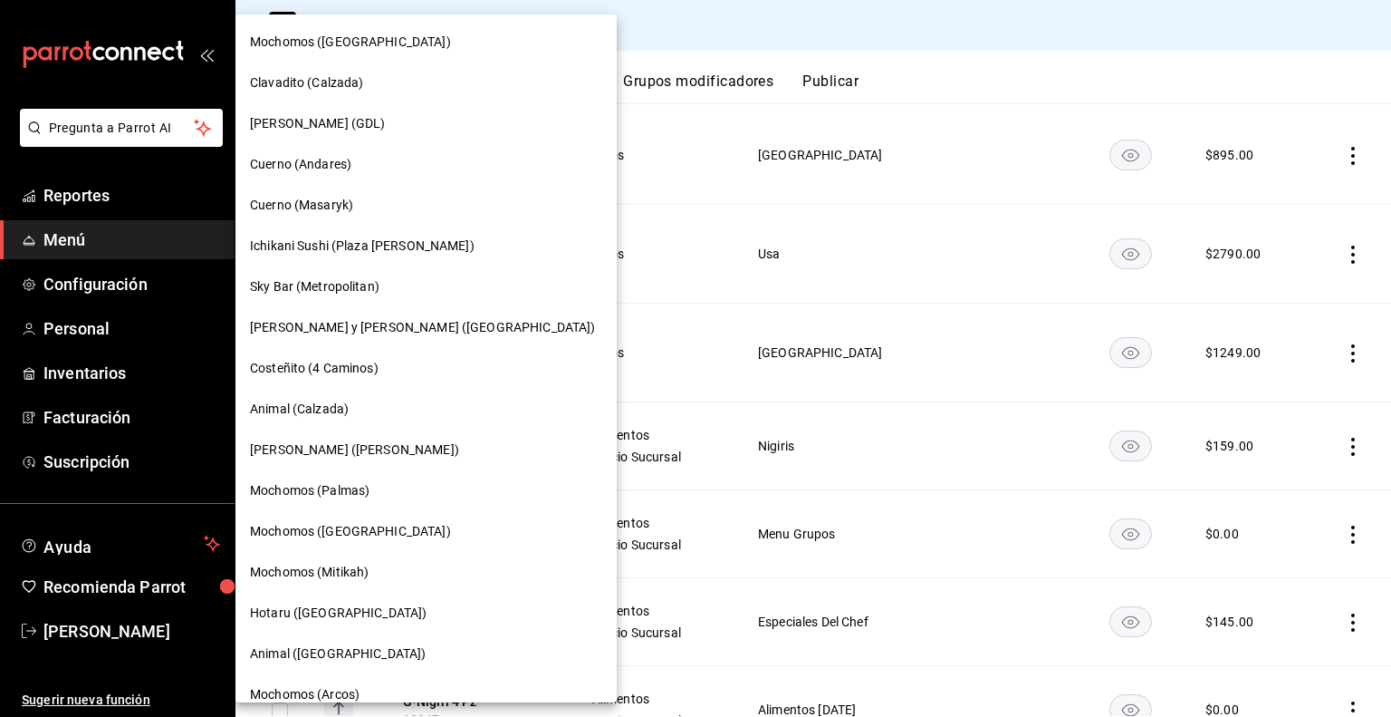
click at [334, 46] on span "Mochomos ([GEOGRAPHIC_DATA])" at bounding box center [350, 42] width 201 height 19
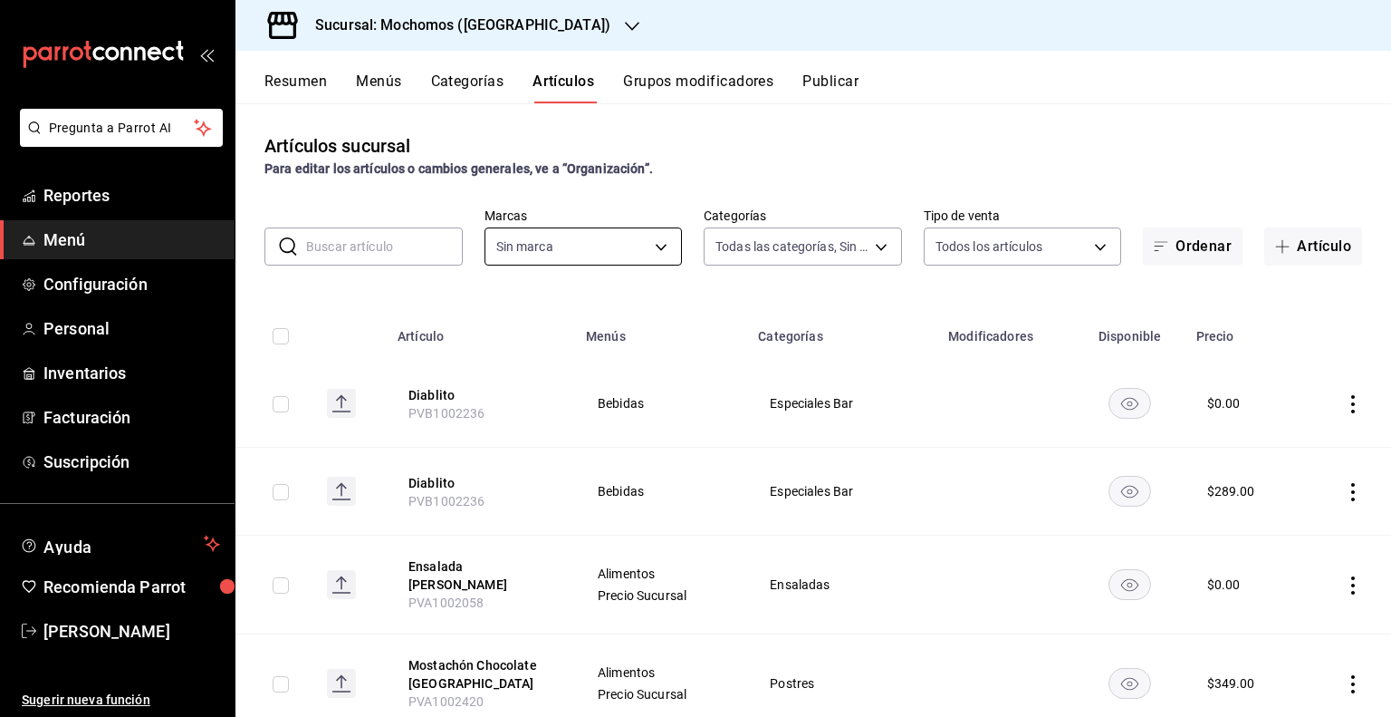
type input "b5f7db86-c3f3-4a8e-b99f-f293bc3b0450,ef28511d-5ee6-483a-9e98-10d431b114fe,2cfe5…"
type input "81a909d9-58c5-46d1-b07d-4106a63ec642"
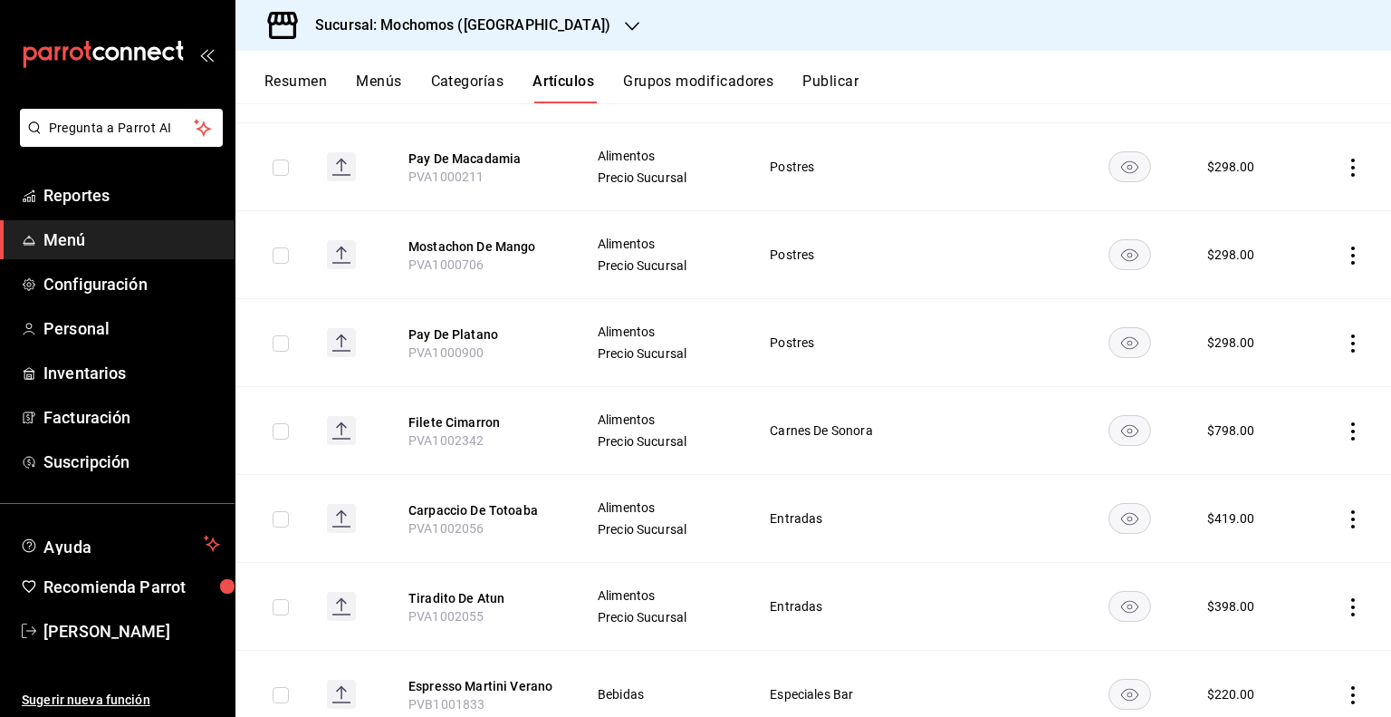
scroll to position [786, 0]
click at [284, 514] on input "checkbox" at bounding box center [281, 518] width 16 height 16
checkbox input "true"
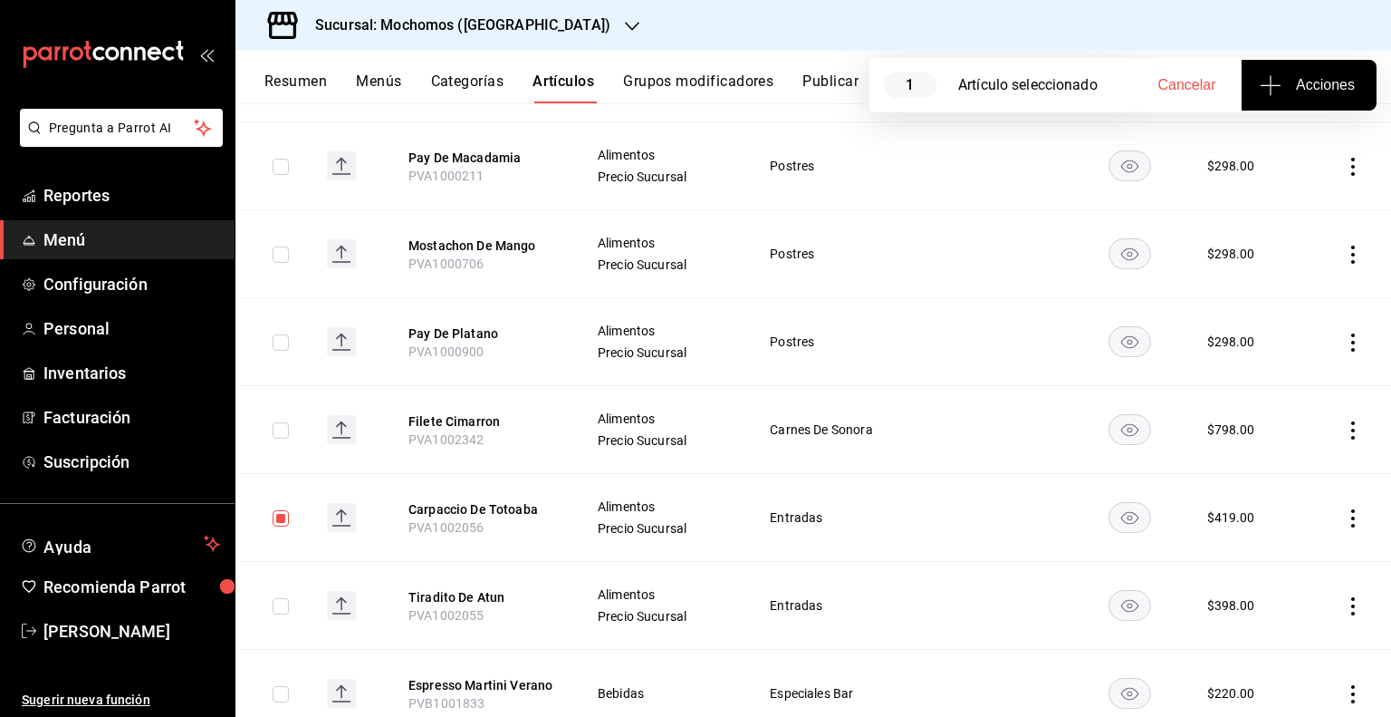
click at [1292, 81] on span "Acciones" at bounding box center [1309, 85] width 91 height 22
click at [1282, 126] on li "Agregar tipo" at bounding box center [1309, 142] width 136 height 48
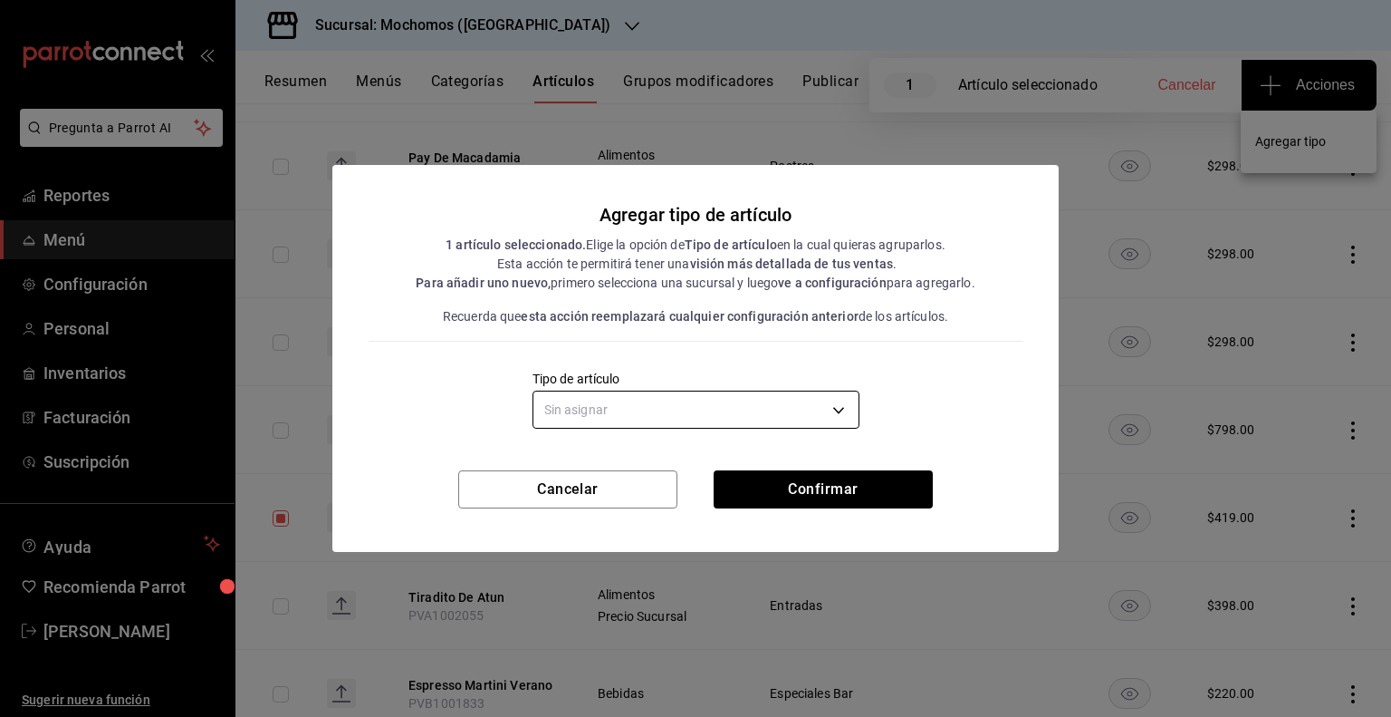
click at [831, 417] on body "Pregunta a Parrot AI Reportes Menú Configuración Personal Inventarios Facturaci…" at bounding box center [695, 358] width 1391 height 717
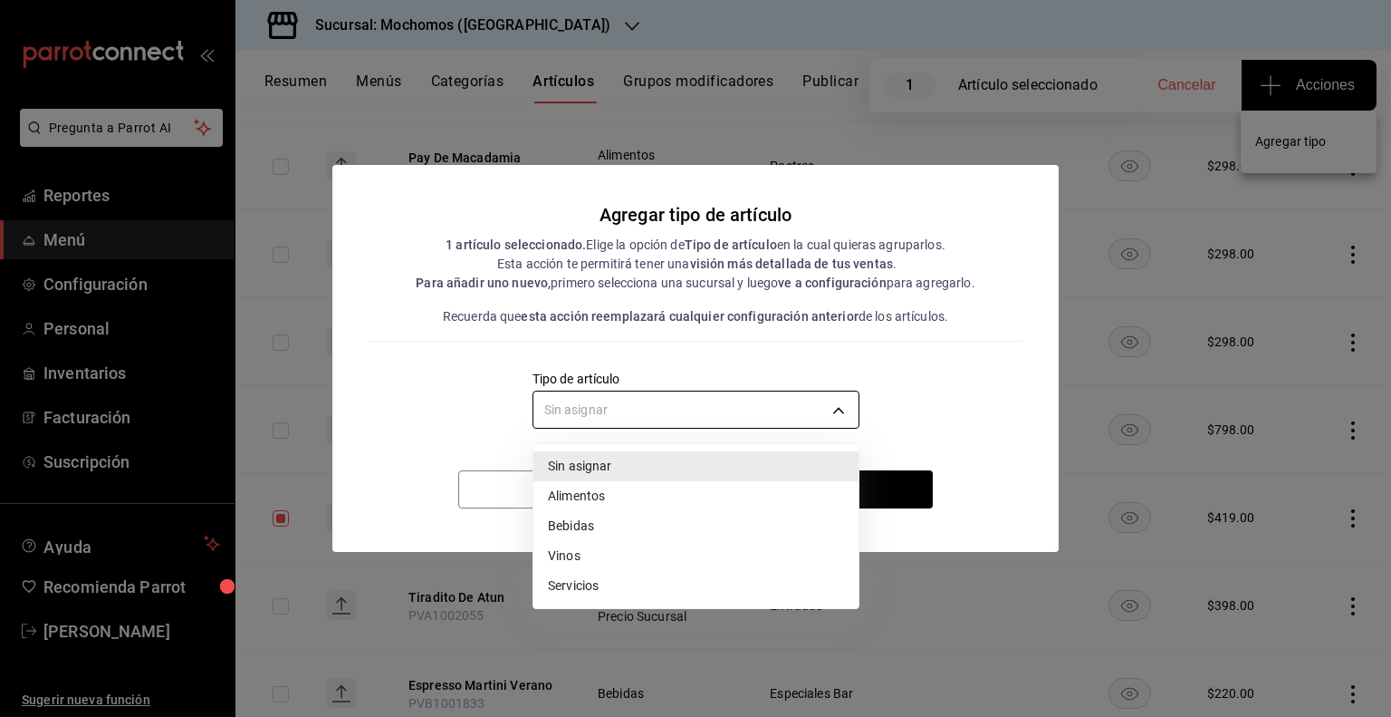
click at [831, 417] on div at bounding box center [695, 358] width 1391 height 717
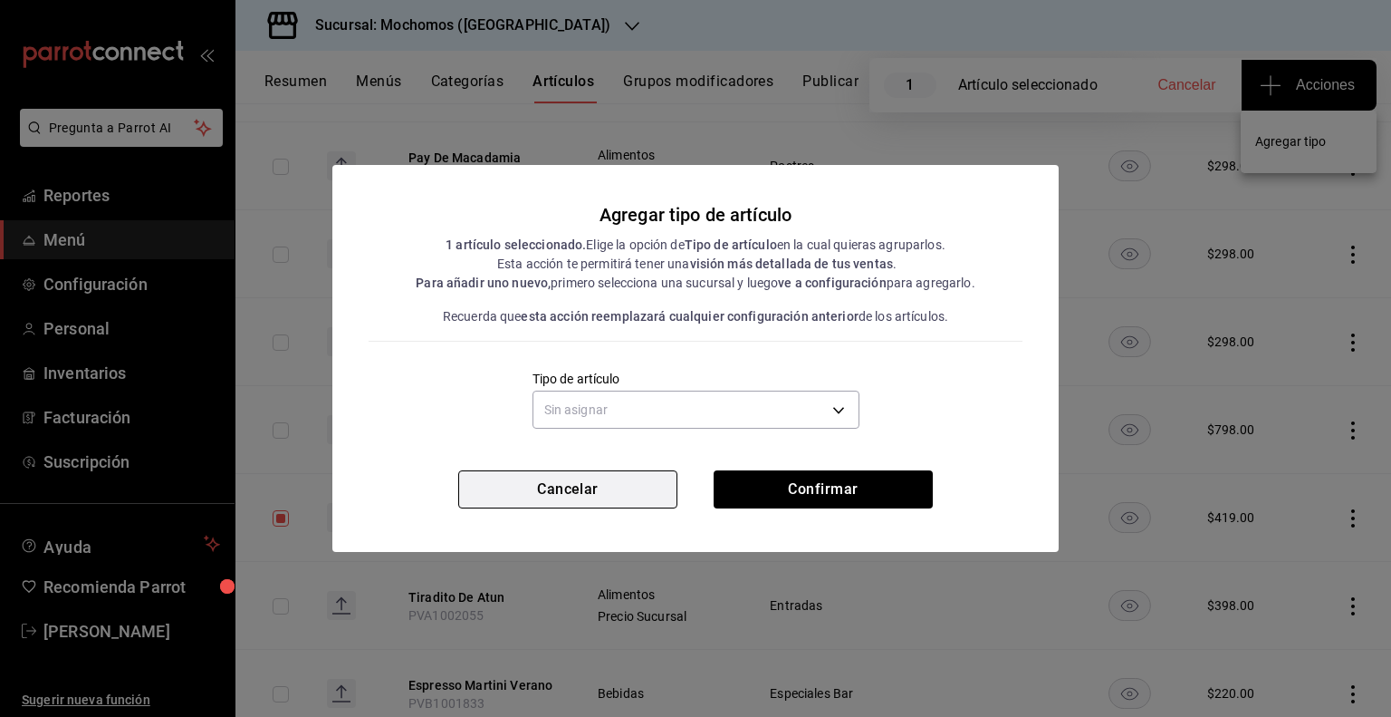
click at [624, 486] on button "Cancelar" at bounding box center [567, 489] width 219 height 38
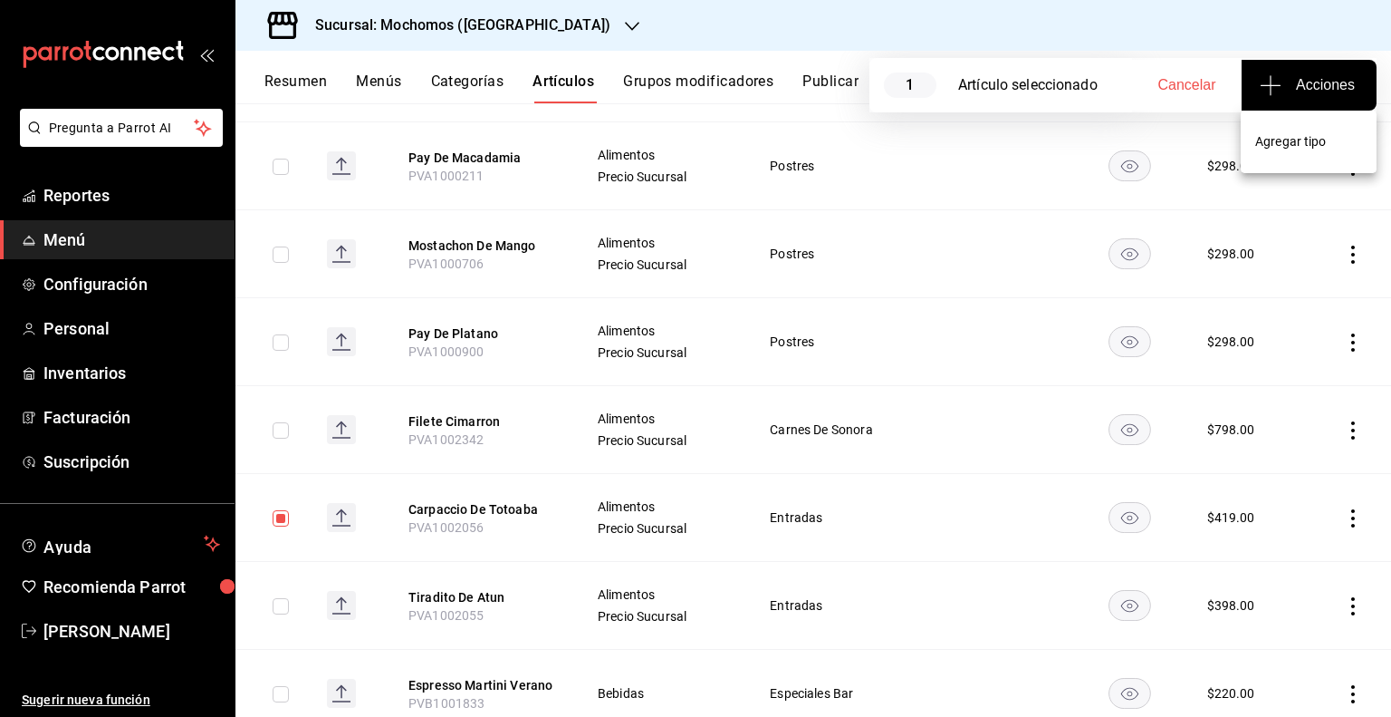
click at [118, 206] on div at bounding box center [695, 358] width 1391 height 717
click at [109, 202] on span "Reportes" at bounding box center [131, 195] width 177 height 24
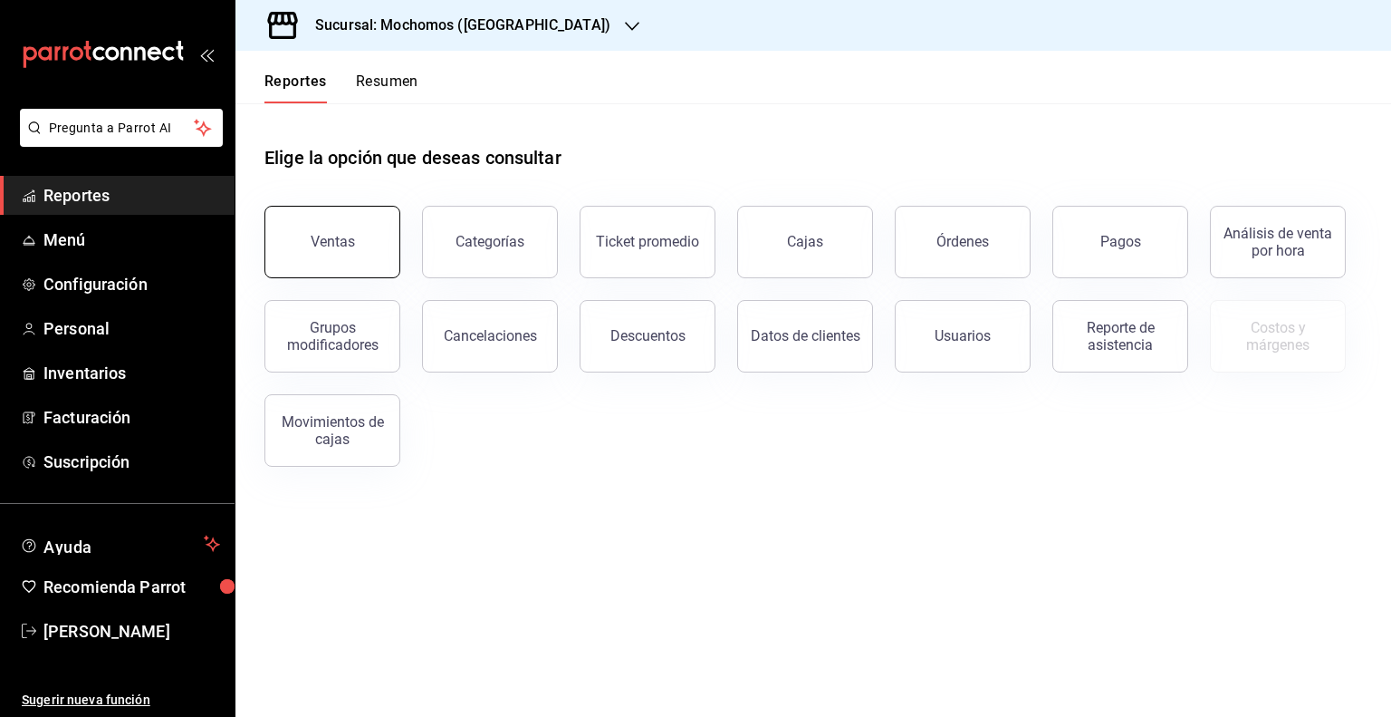
click at [340, 236] on div "Ventas" at bounding box center [333, 241] width 44 height 17
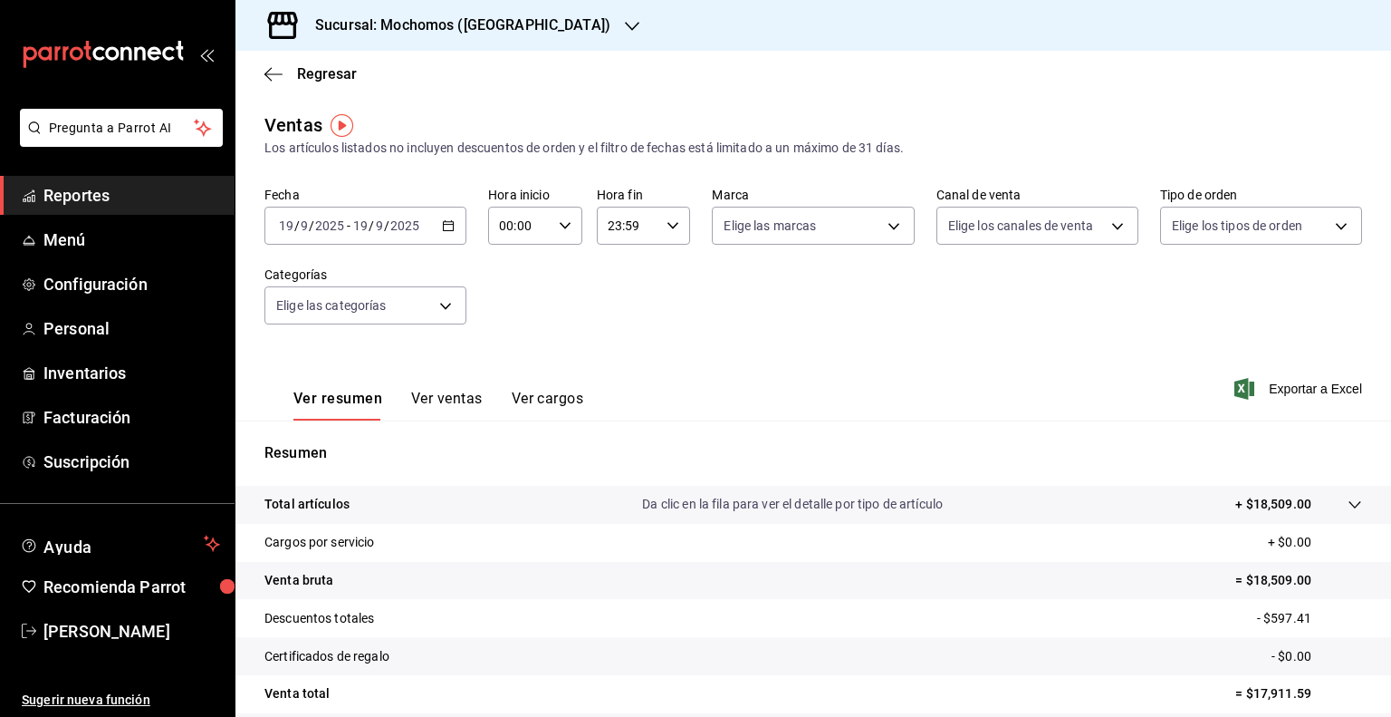
click at [1330, 505] on div at bounding box center [1337, 504] width 51 height 19
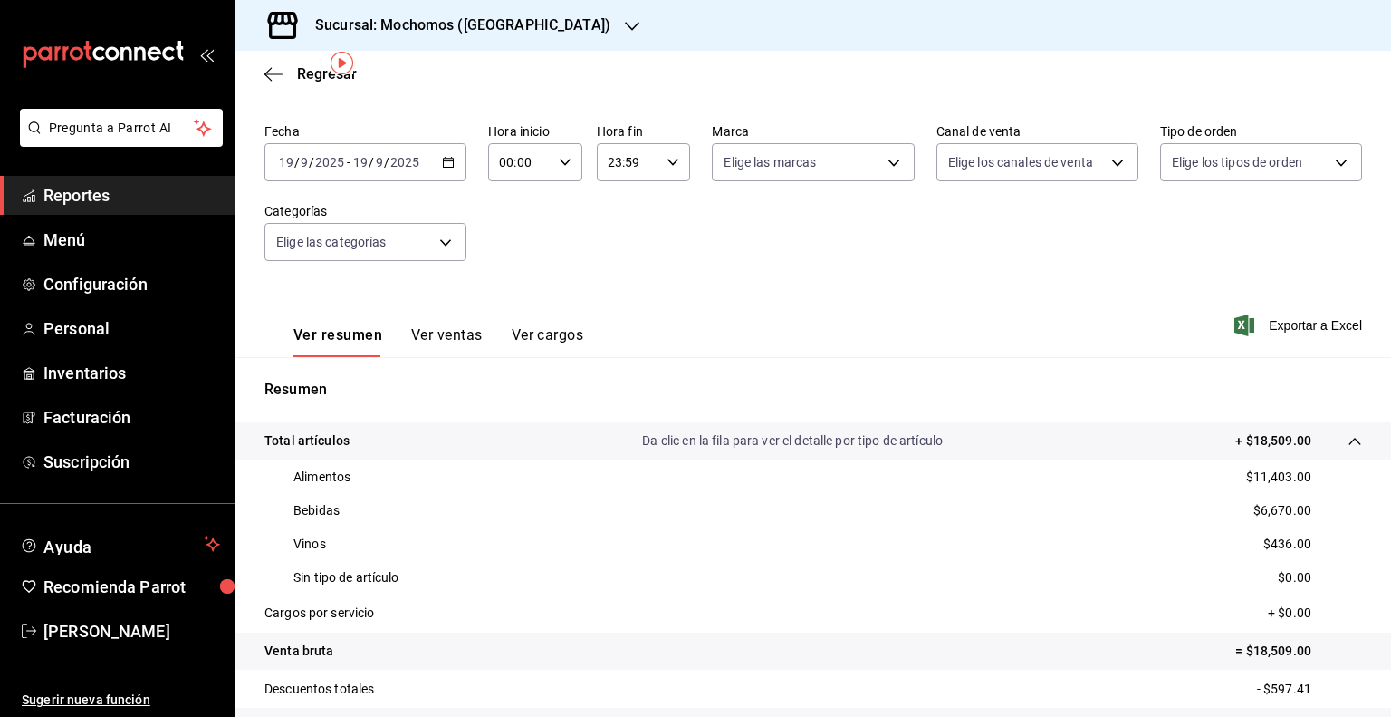
scroll to position [65, 0]
click at [524, 22] on div "Sucursal: Mochomos ([GEOGRAPHIC_DATA])" at bounding box center [448, 25] width 397 height 51
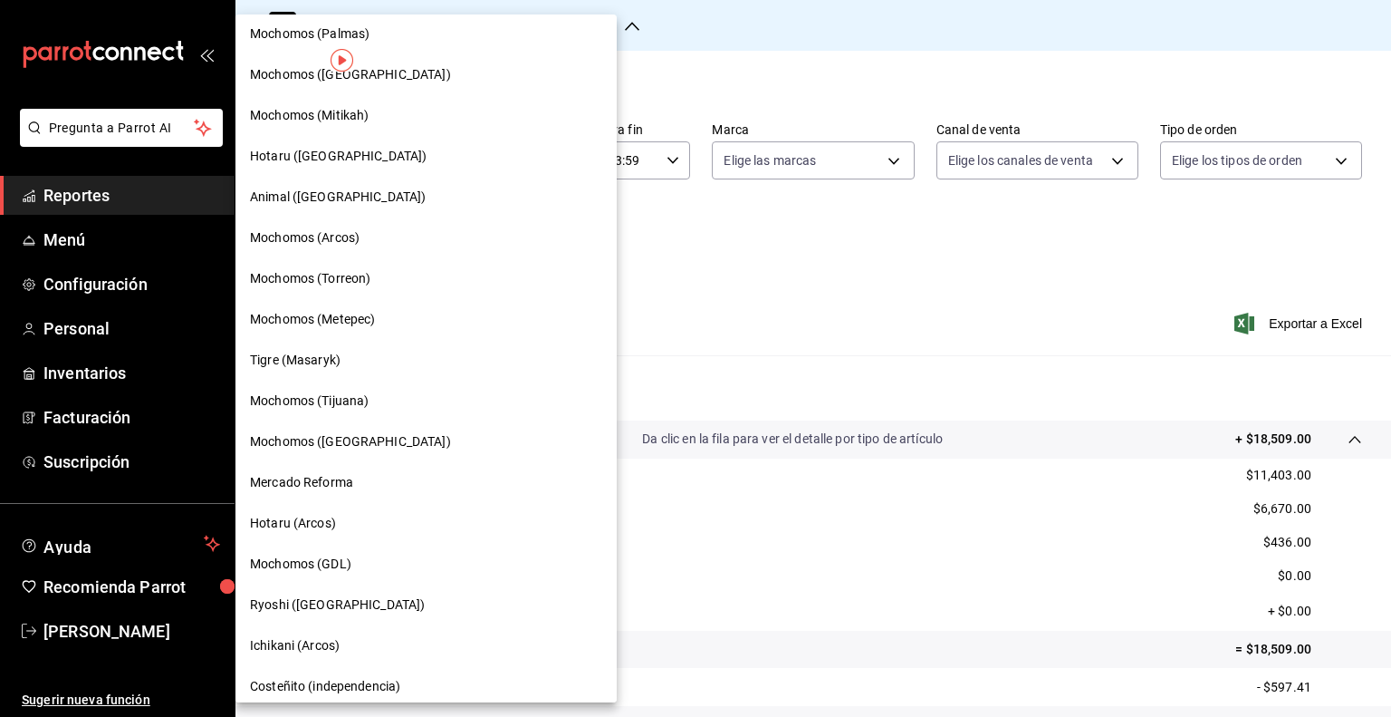
scroll to position [522, 0]
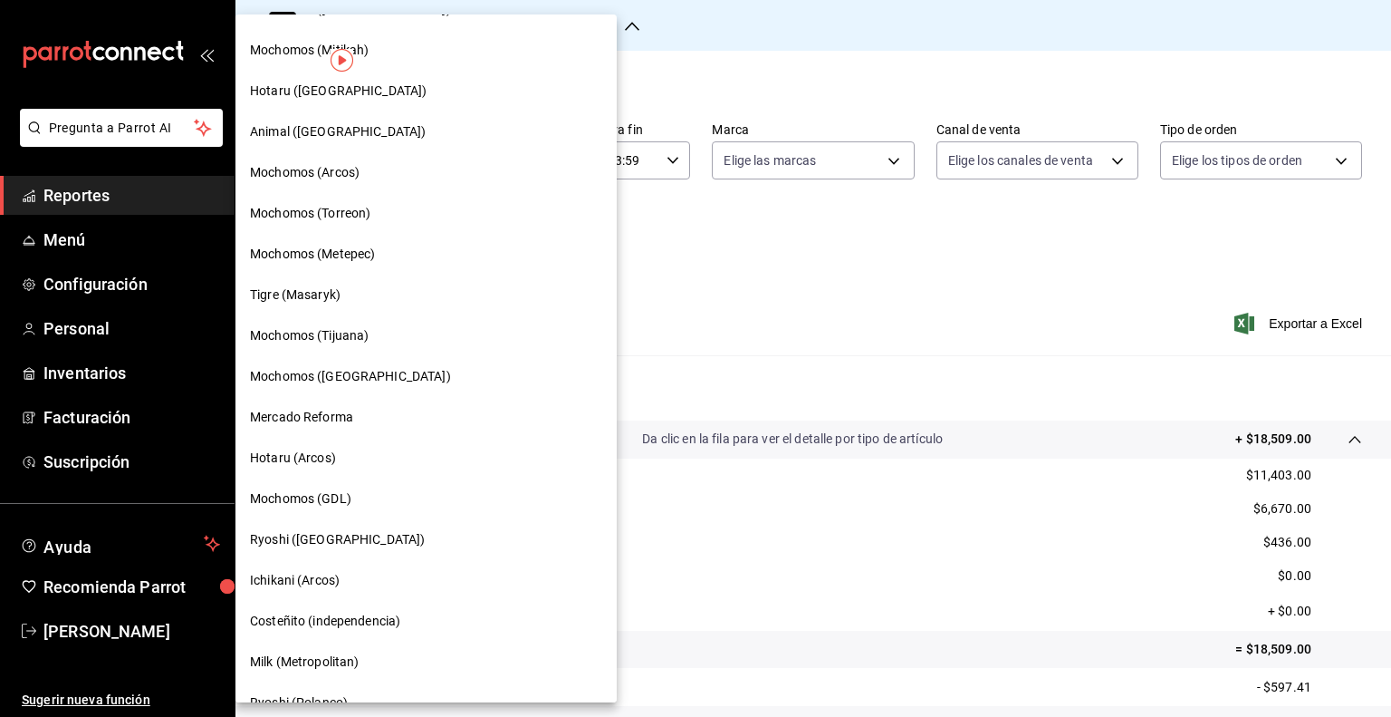
click at [323, 535] on span "Ryoshi ([GEOGRAPHIC_DATA])" at bounding box center [337, 539] width 175 height 19
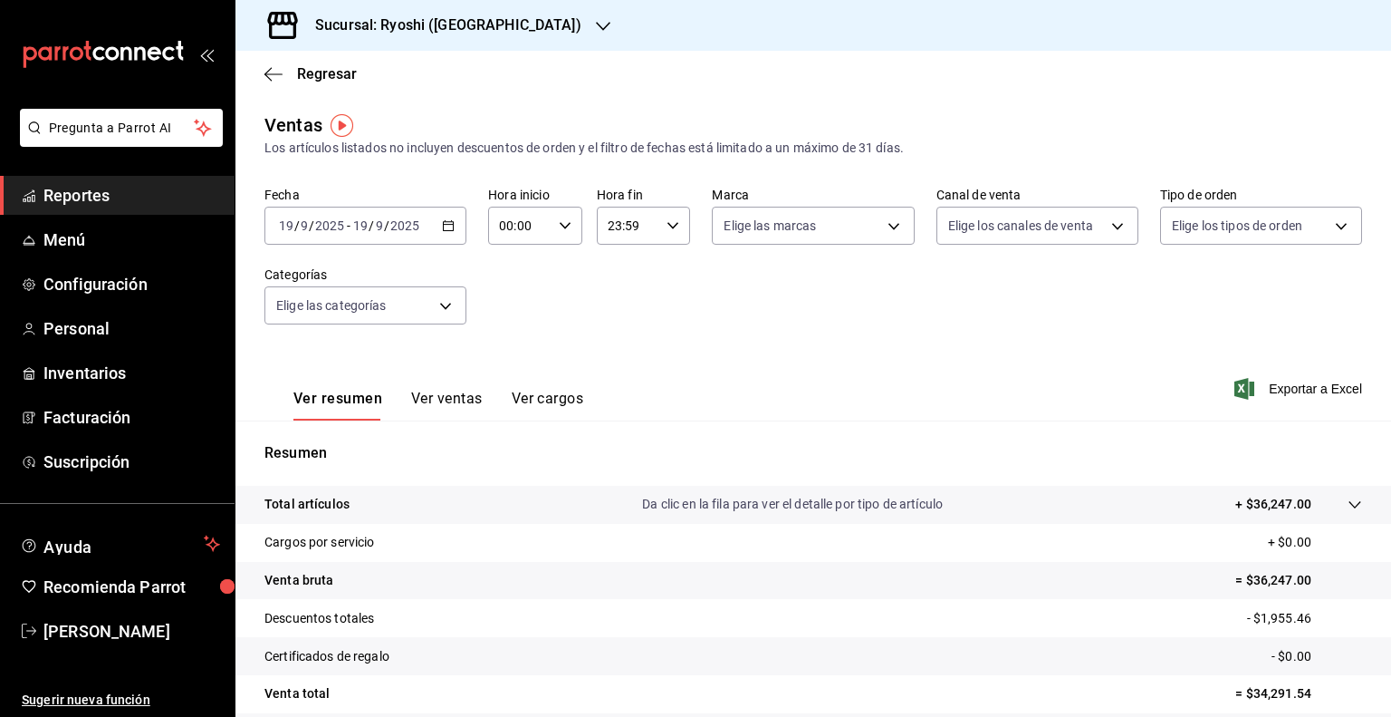
click at [1339, 493] on tr "Total artículos Da clic en la fila para ver el detalle por tipo de artículo + $…" at bounding box center [814, 505] width 1156 height 38
